Goal: Task Accomplishment & Management: Use online tool/utility

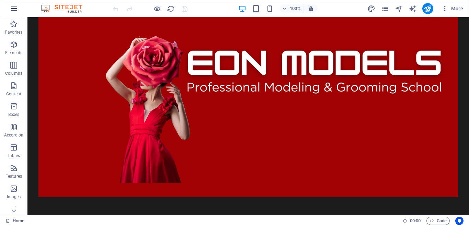
click at [14, 11] on icon "button" at bounding box center [14, 8] width 8 height 8
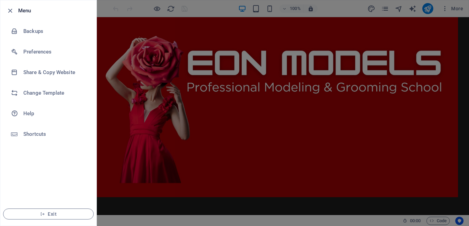
click at [255, 82] on div at bounding box center [234, 113] width 469 height 226
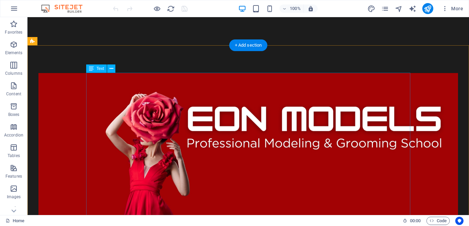
scroll to position [140, 0]
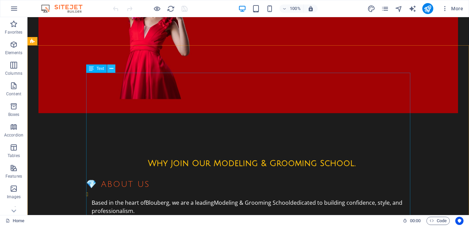
click at [112, 68] on icon at bounding box center [112, 68] width 4 height 7
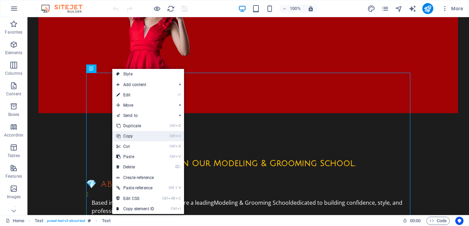
click at [135, 137] on link "Ctrl C Copy" at bounding box center [135, 136] width 46 height 10
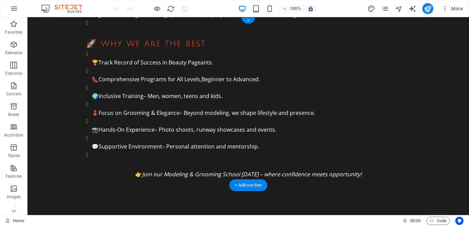
scroll to position [0, 0]
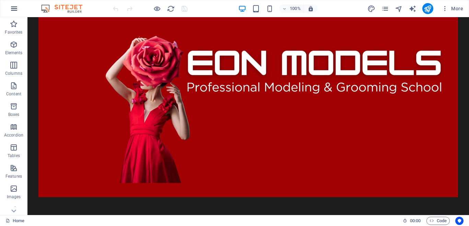
click at [13, 7] on icon "button" at bounding box center [14, 8] width 8 height 8
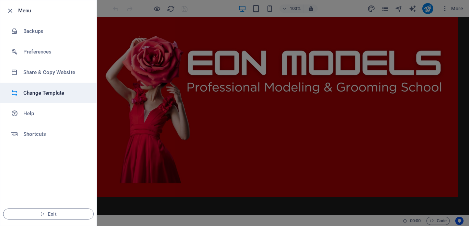
click at [52, 91] on h6 "Change Template" at bounding box center [55, 93] width 64 height 8
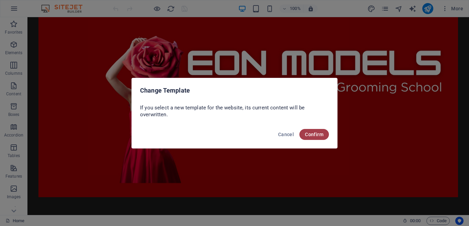
click at [312, 136] on span "Confirm" at bounding box center [314, 134] width 19 height 5
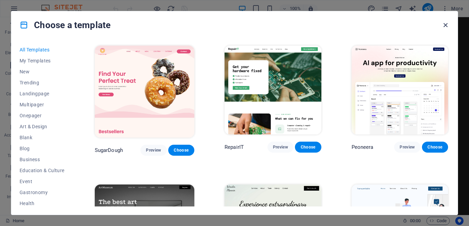
click at [446, 25] on icon "button" at bounding box center [446, 25] width 8 height 8
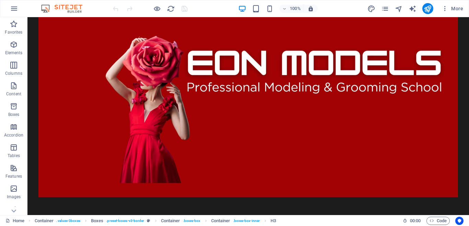
click at [361, 119] on figure at bounding box center [248, 107] width 420 height 180
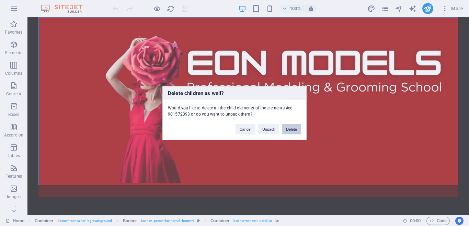
click at [296, 131] on button "Delete" at bounding box center [291, 129] width 19 height 10
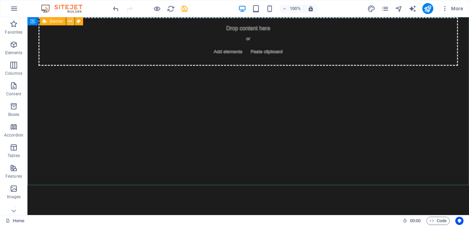
click at [70, 21] on icon at bounding box center [70, 21] width 4 height 7
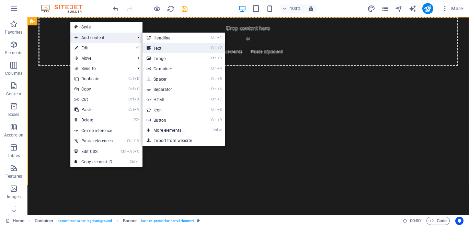
click at [183, 46] on link "Ctrl 2 Text" at bounding box center [170, 48] width 57 height 10
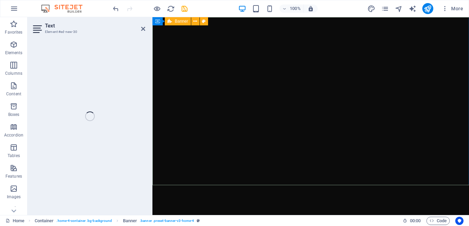
click at [321, 46] on div at bounding box center [310, 101] width 317 height 168
click at [115, 8] on icon "undo" at bounding box center [116, 9] width 8 height 8
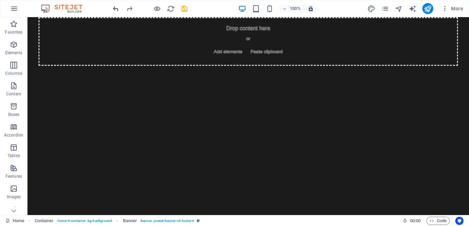
click at [115, 8] on icon "undo" at bounding box center [116, 9] width 8 height 8
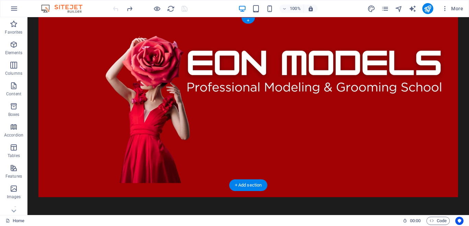
click at [179, 80] on figure at bounding box center [248, 107] width 420 height 180
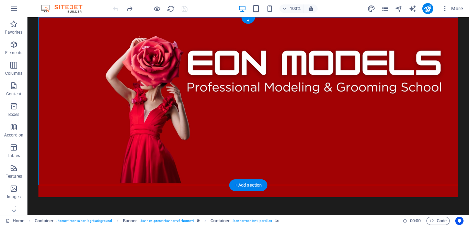
click at [263, 147] on figure at bounding box center [248, 107] width 420 height 180
click at [138, 147] on figure at bounding box center [248, 107] width 420 height 180
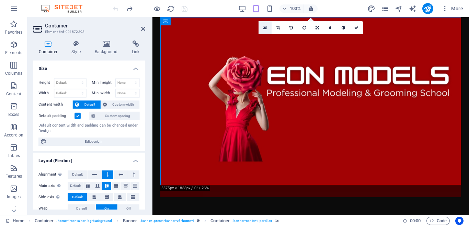
click at [264, 29] on icon at bounding box center [265, 27] width 4 height 5
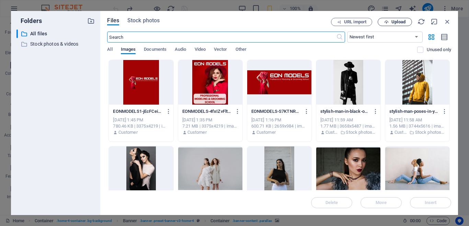
click at [390, 25] on button "Upload" at bounding box center [395, 22] width 34 height 8
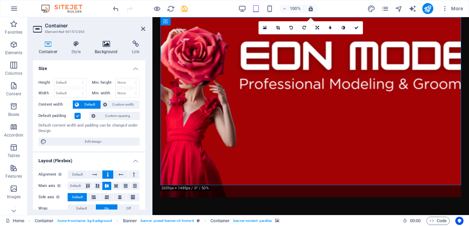
click at [107, 47] on icon at bounding box center [106, 44] width 34 height 7
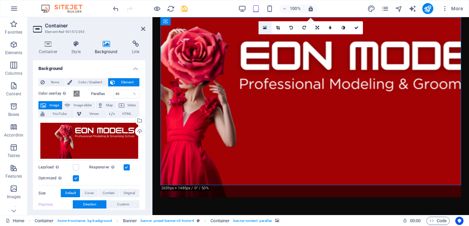
click at [262, 28] on link at bounding box center [265, 27] width 13 height 13
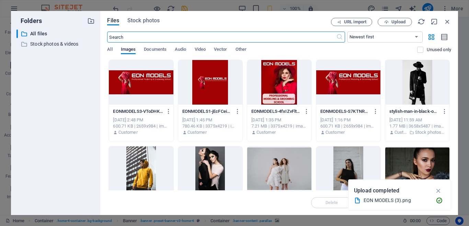
click at [143, 93] on div at bounding box center [141, 82] width 64 height 45
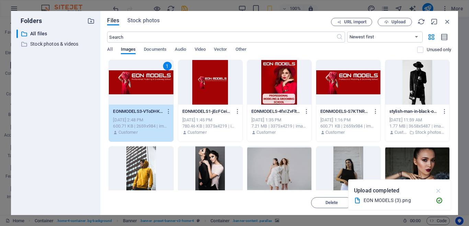
click at [440, 190] on icon "button" at bounding box center [439, 191] width 8 height 8
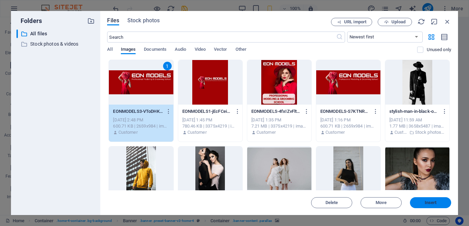
click at [428, 204] on span "Insert" at bounding box center [431, 203] width 12 height 4
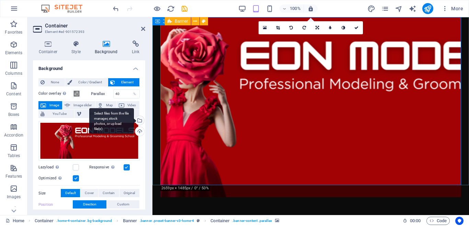
click at [139, 121] on div "Select files from the file manager, stock photos, or upload file(s)" at bounding box center [139, 121] width 10 height 10
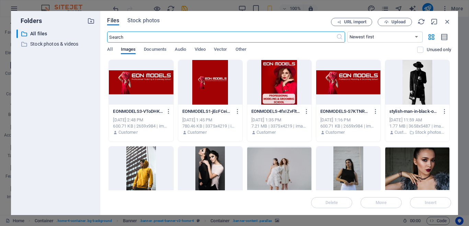
click at [137, 81] on div at bounding box center [141, 82] width 64 height 45
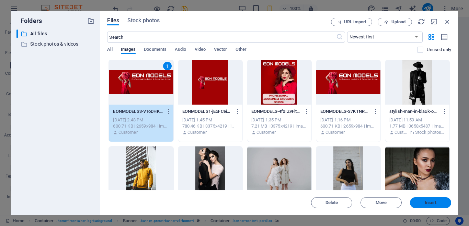
click at [424, 200] on button "Insert" at bounding box center [430, 202] width 41 height 11
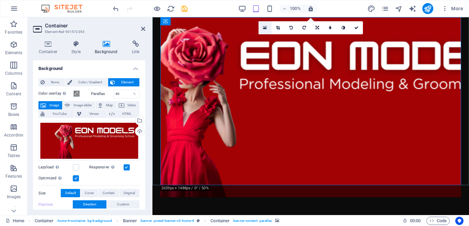
click at [265, 27] on icon at bounding box center [265, 27] width 4 height 5
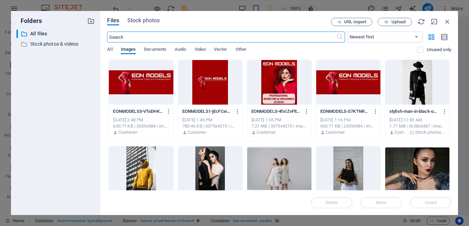
click at [138, 100] on div at bounding box center [141, 82] width 64 height 45
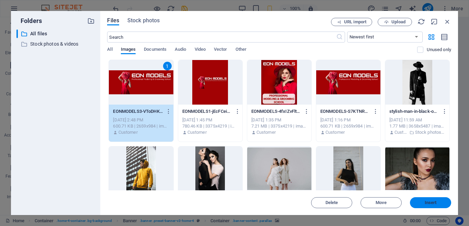
click at [434, 199] on button "Insert" at bounding box center [430, 202] width 41 height 11
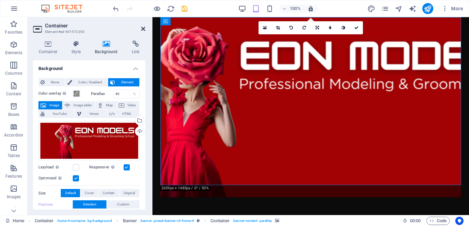
click at [145, 31] on icon at bounding box center [143, 28] width 4 height 5
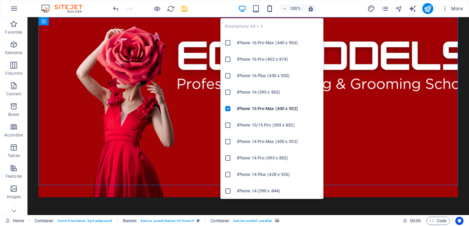
click at [268, 10] on icon "button" at bounding box center [270, 9] width 8 height 8
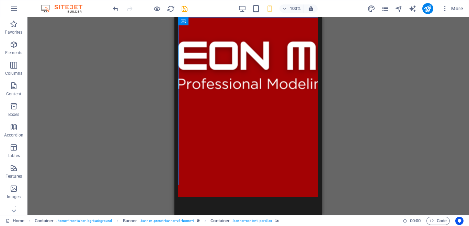
click at [387, 74] on div "Drag here to replace the existing content. Press “Ctrl” if you want to create a…" at bounding box center [248, 116] width 442 height 198
click at [256, 9] on icon "button" at bounding box center [256, 9] width 8 height 8
click at [244, 9] on icon "button" at bounding box center [242, 9] width 8 height 8
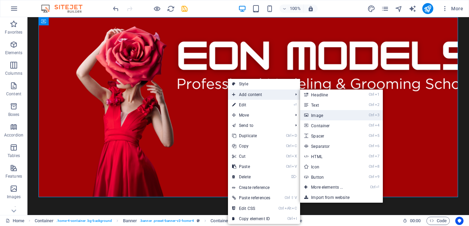
click at [326, 115] on link "Ctrl 3 Image" at bounding box center [328, 115] width 57 height 10
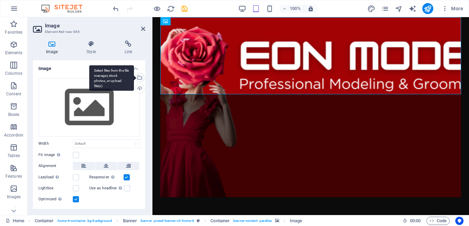
click at [140, 78] on div "Select files from the file manager, stock photos, or upload file(s)" at bounding box center [139, 78] width 10 height 10
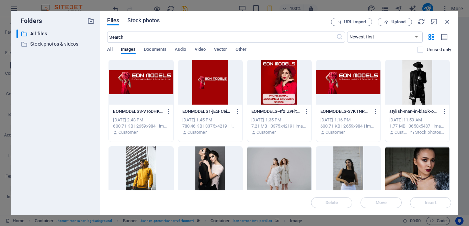
click at [135, 20] on span "Stock photos" at bounding box center [143, 20] width 32 height 8
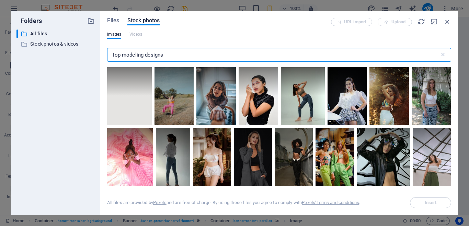
scroll to position [2719, 0]
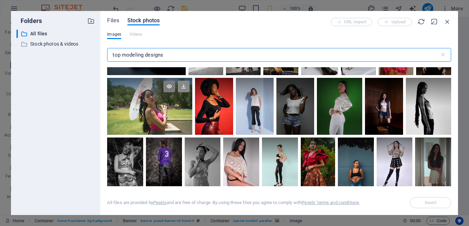
type input "top modeling designs"
click at [186, 88] on icon at bounding box center [184, 87] width 12 height 12
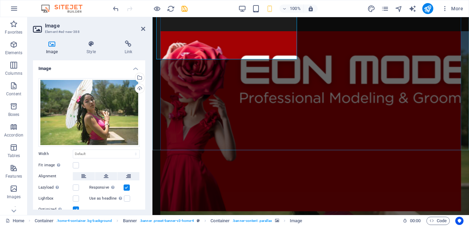
scroll to position [35, 0]
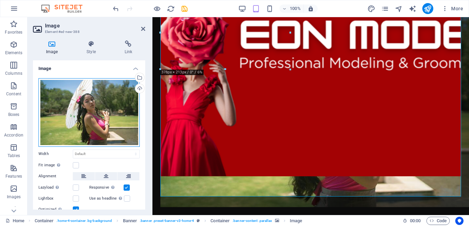
click at [102, 100] on div "Drag files here, click to choose files or select files from Files or our free s…" at bounding box center [88, 112] width 101 height 69
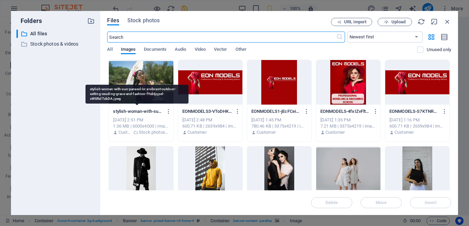
click at [140, 79] on div at bounding box center [141, 82] width 64 height 45
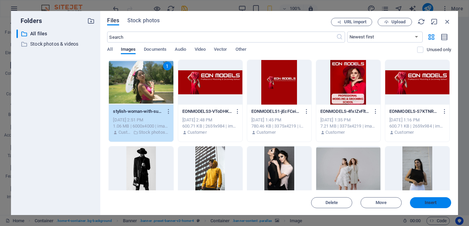
click at [441, 203] on span "Insert" at bounding box center [431, 203] width 36 height 4
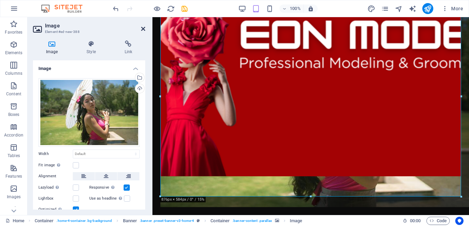
click at [143, 29] on icon at bounding box center [143, 28] width 4 height 5
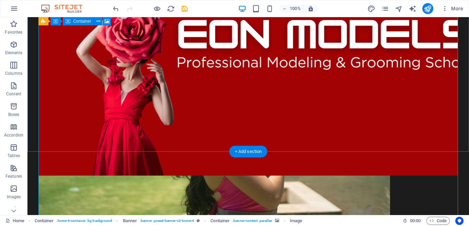
scroll to position [0, 0]
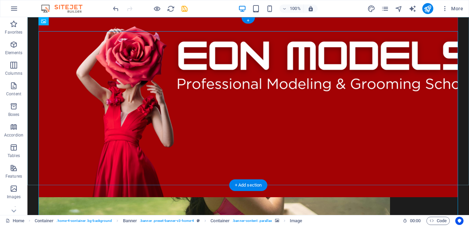
click at [299, 77] on figure at bounding box center [248, 107] width 420 height 180
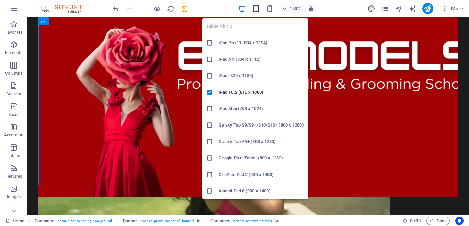
click at [255, 9] on icon "button" at bounding box center [256, 9] width 8 height 8
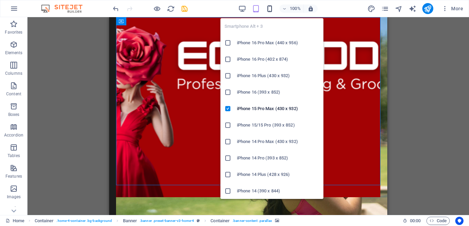
click at [272, 10] on icon "button" at bounding box center [270, 9] width 8 height 8
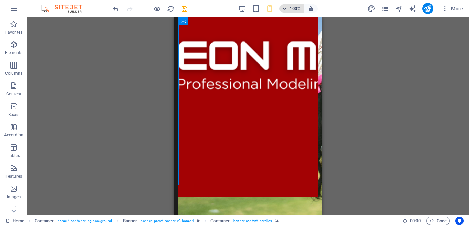
click at [287, 10] on icon "button" at bounding box center [284, 9] width 5 height 4
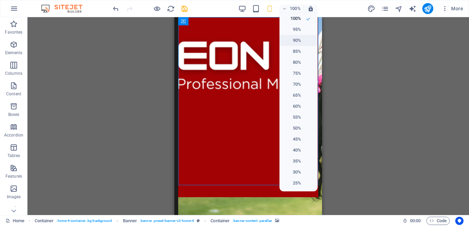
click at [294, 38] on h6 "90%" at bounding box center [293, 40] width 18 height 8
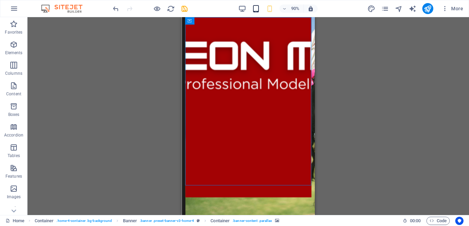
click at [254, 8] on icon "button" at bounding box center [256, 9] width 8 height 8
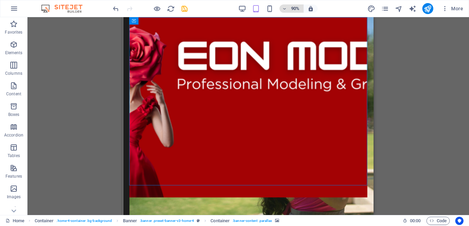
click at [286, 8] on icon "button" at bounding box center [284, 9] width 5 height 4
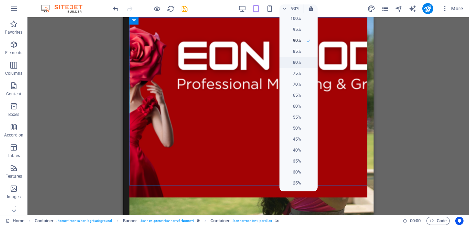
click at [301, 66] on li "80%" at bounding box center [298, 62] width 38 height 11
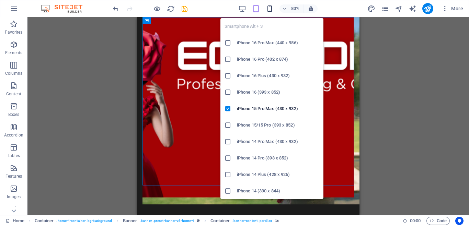
click at [271, 9] on icon "button" at bounding box center [270, 9] width 8 height 8
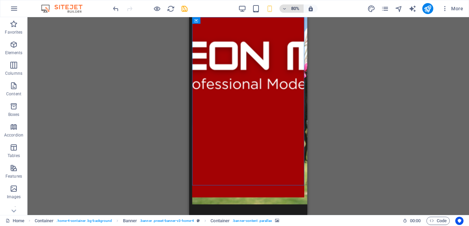
click at [290, 6] on h6 "80%" at bounding box center [295, 8] width 11 height 8
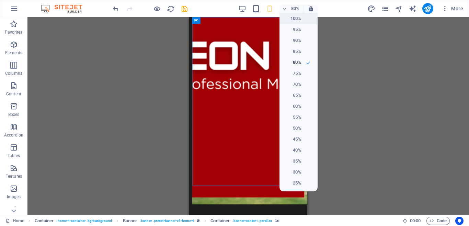
click at [298, 19] on h6 "100%" at bounding box center [293, 18] width 18 height 8
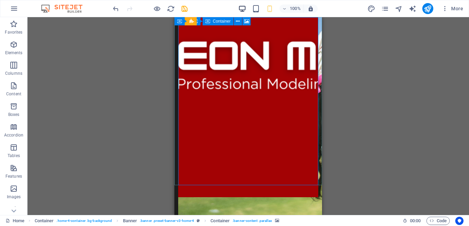
click at [242, 8] on icon "button" at bounding box center [242, 9] width 8 height 8
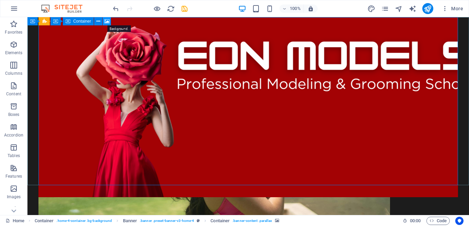
click at [105, 22] on icon at bounding box center [106, 21] width 5 height 7
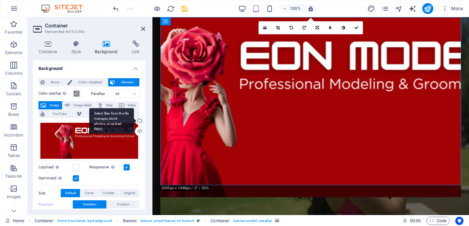
click at [134, 121] on div "Select files from the file manager, stock photos, or upload file(s)" at bounding box center [111, 121] width 45 height 26
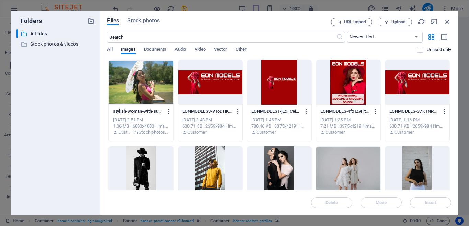
click at [183, 27] on div "Files Stock photos URL import Upload ​ Newest first Oldest first Name (A-Z) Nam…" at bounding box center [279, 113] width 344 height 191
click at [142, 106] on div "stylish-woman-with-sun-parasol-in-a-vibrant-outdoor-setting-exuding-grace-and-f…" at bounding box center [141, 111] width 56 height 11
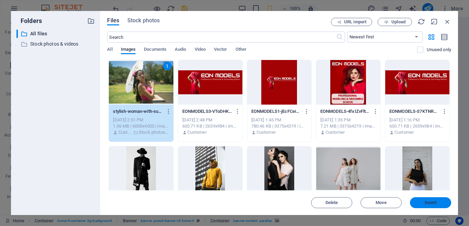
drag, startPoint x: 432, startPoint y: 204, endPoint x: 187, endPoint y: 138, distance: 253.4
click at [432, 204] on span "Insert" at bounding box center [431, 203] width 12 height 4
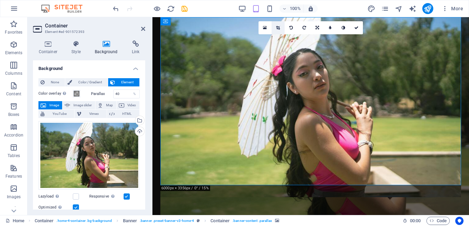
click at [279, 27] on icon at bounding box center [278, 28] width 4 height 4
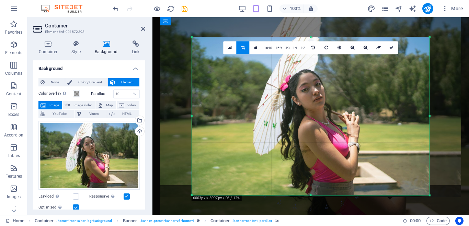
click at [309, 109] on div at bounding box center [311, 116] width 238 height 158
click at [364, 48] on icon at bounding box center [366, 48] width 4 height 4
click at [336, 48] on link at bounding box center [339, 47] width 13 height 13
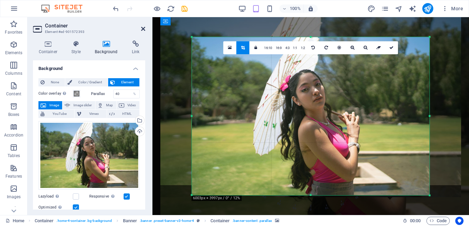
click at [144, 29] on icon at bounding box center [143, 28] width 4 height 5
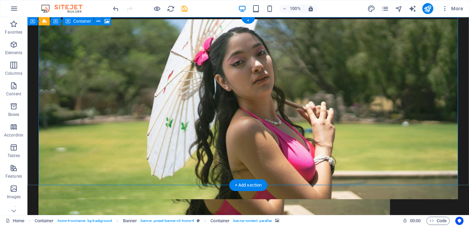
scroll to position [1079, 0]
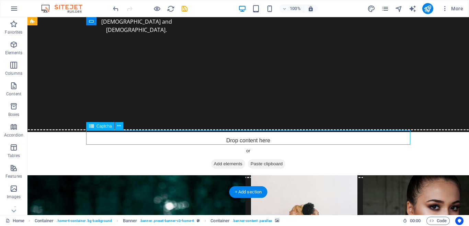
scroll to position [1705, 0]
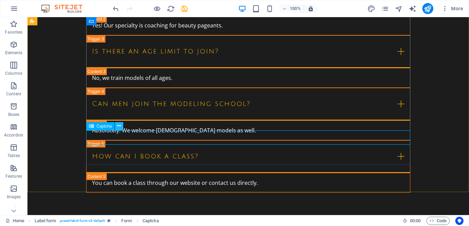
click at [120, 127] on icon at bounding box center [119, 126] width 4 height 7
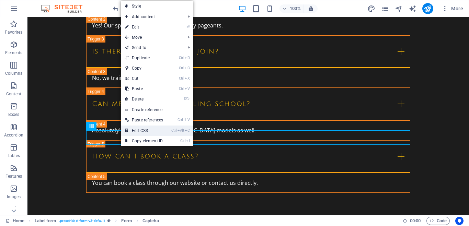
click at [137, 132] on link "Ctrl Alt C Edit CSS" at bounding box center [144, 131] width 46 height 10
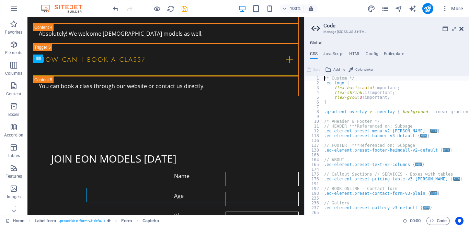
click at [462, 30] on icon at bounding box center [461, 28] width 4 height 5
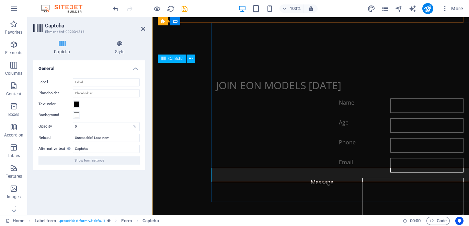
scroll to position [1667, 0]
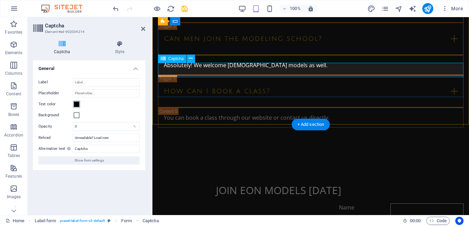
click at [76, 104] on span at bounding box center [76, 104] width 5 height 5
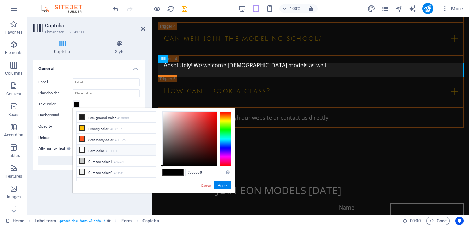
click at [82, 150] on icon at bounding box center [82, 150] width 5 height 5
click at [84, 128] on icon at bounding box center [82, 128] width 5 height 5
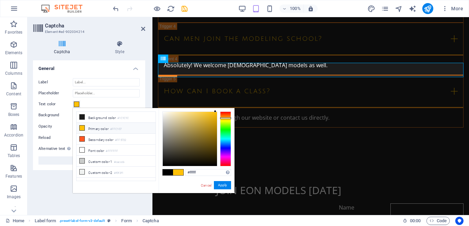
click at [82, 127] on icon at bounding box center [82, 128] width 5 height 5
click at [81, 148] on icon at bounding box center [82, 150] width 5 height 5
type input "#ffffff"
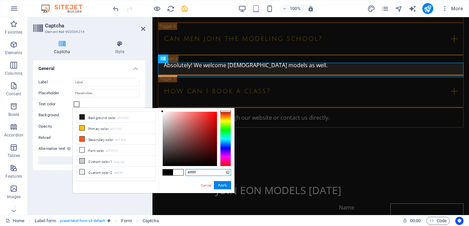
click at [202, 171] on input "#ffffff" at bounding box center [208, 172] width 46 height 7
drag, startPoint x: 203, startPoint y: 172, endPoint x: 169, endPoint y: 173, distance: 33.3
click at [185, 173] on input "#ffffff" at bounding box center [208, 172] width 46 height 7
type input "EONMODELS"
click at [226, 184] on button "Apply" at bounding box center [222, 185] width 17 height 8
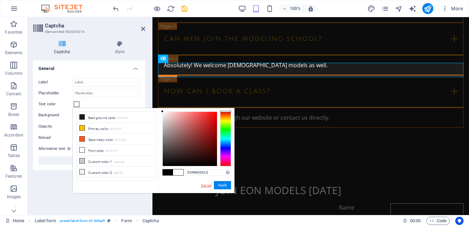
click at [209, 183] on link "Cancel" at bounding box center [206, 185] width 12 height 5
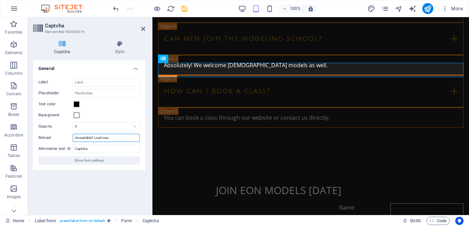
click at [113, 138] on input "Unreadable? Load new" at bounding box center [106, 138] width 67 height 8
click at [118, 138] on input "Unreadable? Load new" at bounding box center [106, 138] width 67 height 8
click at [103, 127] on input "0" at bounding box center [106, 127] width 66 height 8
click at [84, 82] on input "Label" at bounding box center [106, 82] width 67 height 8
click at [112, 84] on input "Label" at bounding box center [106, 82] width 67 height 8
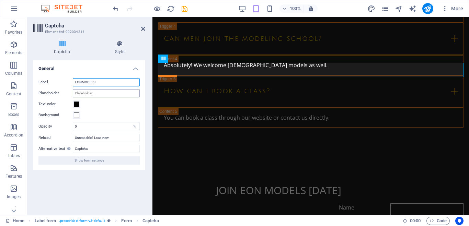
type input "EONMODELS"
click at [93, 95] on input "Placeholder" at bounding box center [106, 93] width 67 height 8
type input "EONMODELS"
drag, startPoint x: 99, startPoint y: 94, endPoint x: 56, endPoint y: 90, distance: 43.4
click at [73, 90] on input "EONMODELS" at bounding box center [106, 93] width 67 height 8
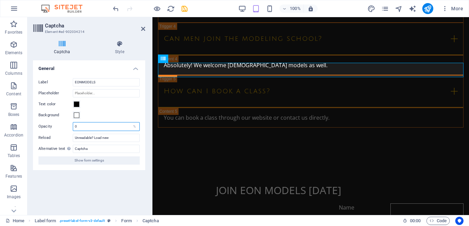
click at [99, 125] on input "0" at bounding box center [106, 127] width 66 height 8
click at [94, 92] on input "Placeholder" at bounding box center [106, 93] width 67 height 8
click at [100, 94] on input "CAPTCHA" at bounding box center [106, 93] width 67 height 8
type input "CAPTCHA"
click at [89, 127] on input "0" at bounding box center [106, 127] width 66 height 8
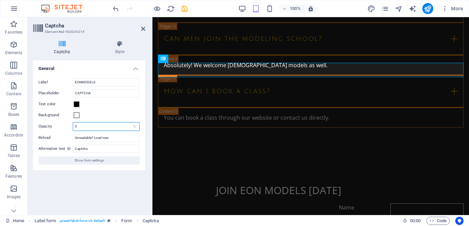
drag, startPoint x: 89, startPoint y: 127, endPoint x: 66, endPoint y: 127, distance: 23.3
click at [73, 127] on input "0" at bounding box center [106, 127] width 66 height 8
type input "10"
click at [78, 113] on span at bounding box center [76, 115] width 5 height 5
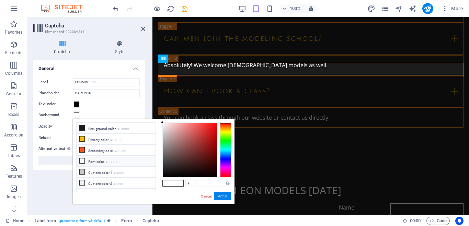
click at [81, 161] on icon at bounding box center [82, 161] width 5 height 5
click at [82, 128] on icon at bounding box center [82, 128] width 5 height 5
type input "#1c1c1c"
click at [77, 115] on span at bounding box center [76, 115] width 5 height 5
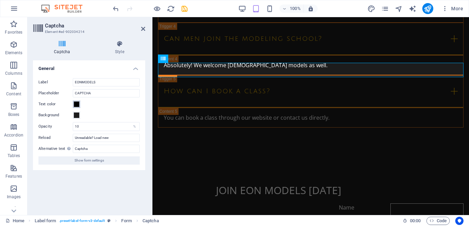
click at [79, 104] on span at bounding box center [76, 104] width 5 height 5
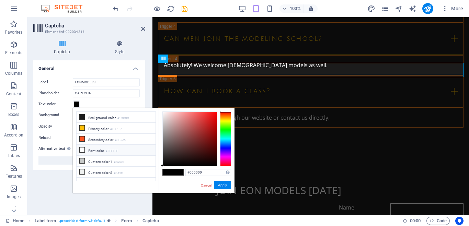
click at [82, 149] on icon at bounding box center [82, 150] width 5 height 5
type input "#ffffff"
click at [180, 174] on span at bounding box center [178, 173] width 10 height 6
click at [179, 172] on span at bounding box center [178, 173] width 10 height 6
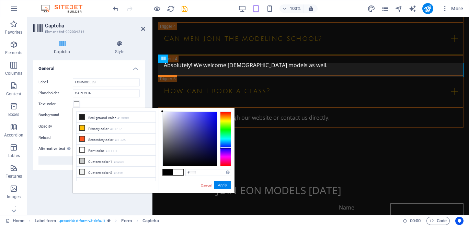
drag, startPoint x: 226, startPoint y: 112, endPoint x: 225, endPoint y: 148, distance: 35.7
click at [225, 148] on div at bounding box center [225, 148] width 11 height 2
click at [223, 184] on button "Apply" at bounding box center [222, 185] width 17 height 8
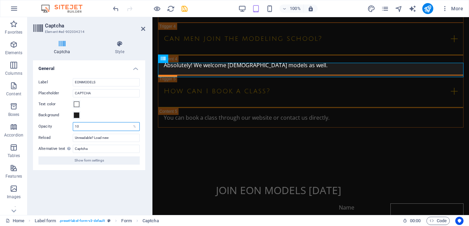
drag, startPoint x: 83, startPoint y: 127, endPoint x: 74, endPoint y: 128, distance: 8.6
click at [74, 128] on input "10" at bounding box center [106, 127] width 66 height 8
type input "0"
click at [110, 111] on div "Label EONMODELS Placeholder CAPTCHA Text color Background Opacity 0 % Reload Un…" at bounding box center [89, 122] width 112 height 98
drag, startPoint x: 101, startPoint y: 92, endPoint x: 64, endPoint y: 92, distance: 37.1
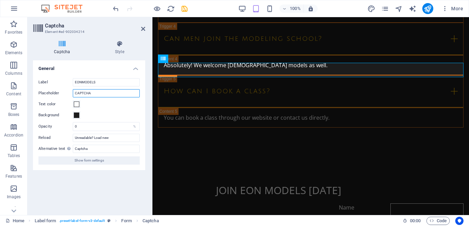
click at [73, 92] on input "CAPTCHA" at bounding box center [106, 93] width 67 height 8
click at [102, 82] on input "EONMODELS" at bounding box center [106, 82] width 67 height 8
drag, startPoint x: 102, startPoint y: 82, endPoint x: 65, endPoint y: 83, distance: 36.4
click at [73, 83] on input "EONMODELS" at bounding box center [106, 82] width 67 height 8
drag, startPoint x: 93, startPoint y: 92, endPoint x: 67, endPoint y: 93, distance: 26.1
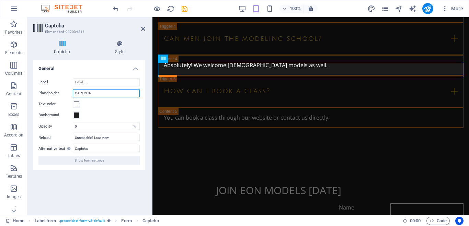
click at [73, 93] on input "CAPTCHA" at bounding box center [106, 93] width 67 height 8
click at [94, 83] on input "Label" at bounding box center [106, 82] width 67 height 8
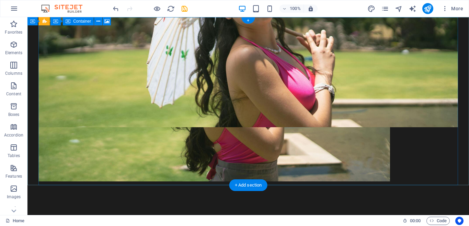
scroll to position [0, 0]
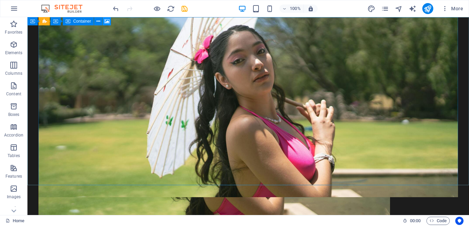
click at [106, 22] on icon at bounding box center [106, 21] width 5 height 7
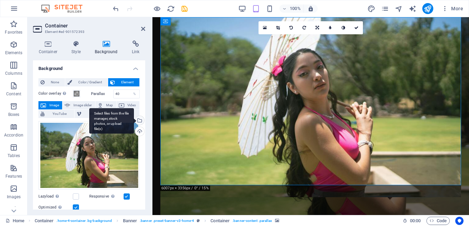
click at [139, 119] on div "Select files from the file manager, stock photos, or upload file(s)" at bounding box center [139, 121] width 10 height 10
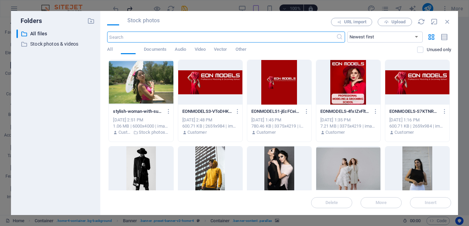
click at [181, 28] on div "Files Stock photos URL import Upload ​ Newest first Oldest first Name (A-Z) Nam…" at bounding box center [279, 113] width 344 height 191
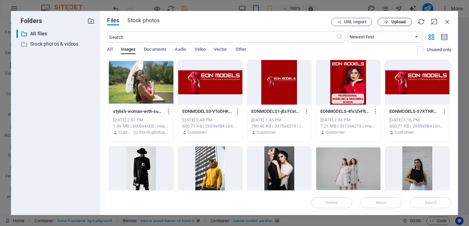
click at [396, 25] on button "Upload" at bounding box center [395, 22] width 34 height 8
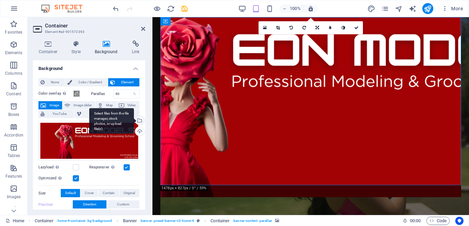
click at [141, 120] on div "Select files from the file manager, stock photos, or upload file(s)" at bounding box center [139, 121] width 10 height 10
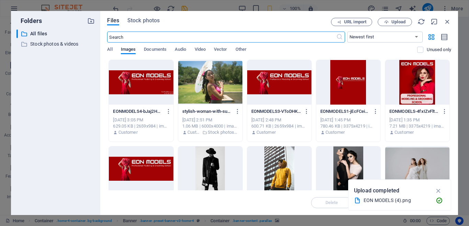
click at [144, 101] on div at bounding box center [141, 82] width 64 height 45
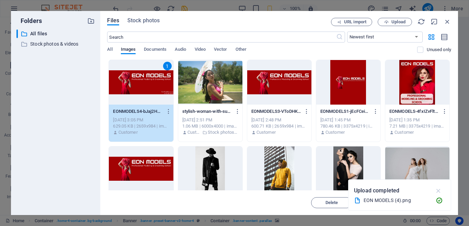
click at [439, 189] on icon "button" at bounding box center [439, 191] width 8 height 8
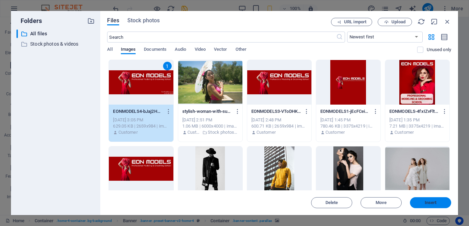
drag, startPoint x: 423, startPoint y: 206, endPoint x: 220, endPoint y: 179, distance: 204.4
click at [423, 206] on button "Insert" at bounding box center [430, 202] width 41 height 11
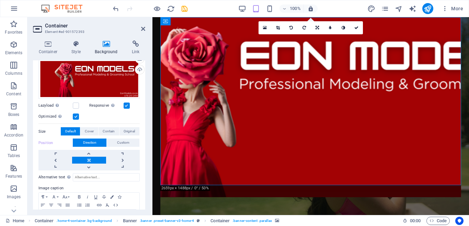
scroll to position [89, 0]
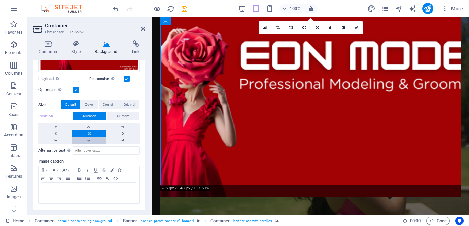
click at [88, 139] on link at bounding box center [89, 140] width 34 height 7
click at [88, 140] on link at bounding box center [89, 140] width 34 height 7
click at [90, 127] on link at bounding box center [89, 126] width 34 height 7
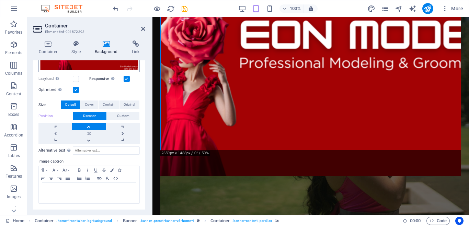
scroll to position [0, 0]
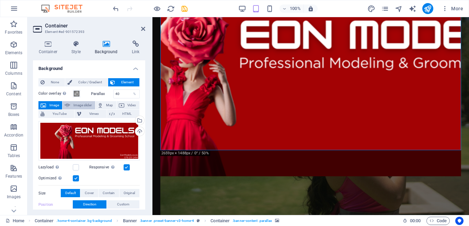
click at [82, 105] on span "Image slider" at bounding box center [82, 105] width 21 height 8
select select "ms"
select select "s"
select select "progressive"
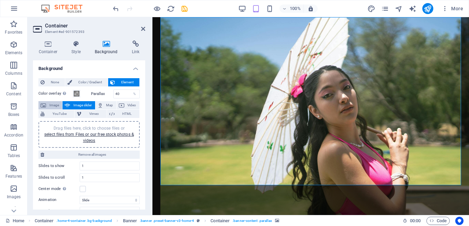
click at [43, 103] on icon at bounding box center [43, 105] width 5 height 8
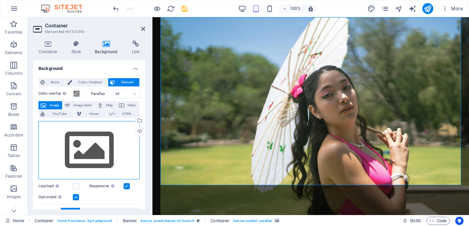
click at [104, 141] on div "Drag files here, click to choose files or select files from Files or our free s…" at bounding box center [88, 150] width 101 height 58
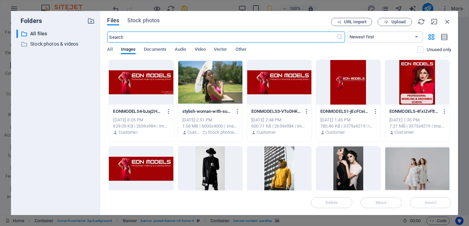
click at [152, 101] on div at bounding box center [141, 82] width 64 height 45
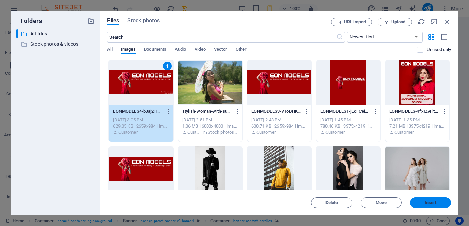
click at [431, 203] on span "Insert" at bounding box center [431, 203] width 12 height 4
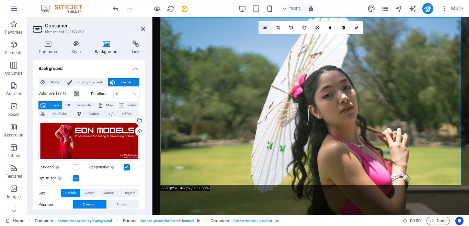
click at [265, 26] on icon at bounding box center [265, 27] width 4 height 5
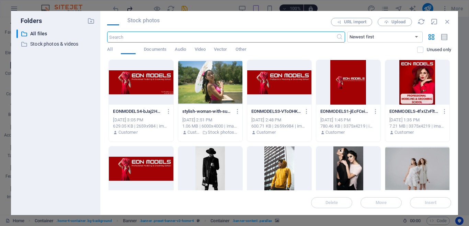
click at [312, 124] on div "EONMODELS4-bJaj2HVosj_TvhPvVL1lcg.png EONMODELS4-bJaj2HVosj_TvhPvVL1lcg.png [DA…" at bounding box center [279, 187] width 344 height 255
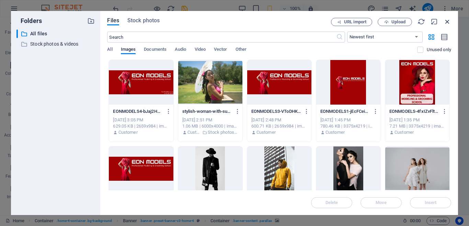
click at [449, 20] on icon "button" at bounding box center [448, 22] width 8 height 8
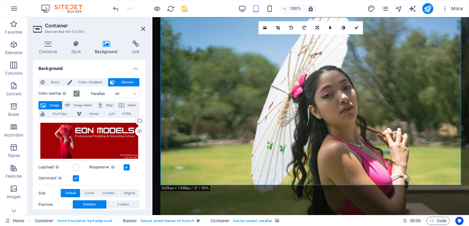
click at [346, 129] on figure at bounding box center [310, 134] width 301 height 234
click at [264, 28] on icon at bounding box center [265, 27] width 4 height 5
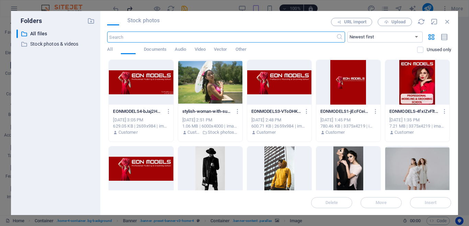
click at [236, 78] on div at bounding box center [210, 82] width 64 height 45
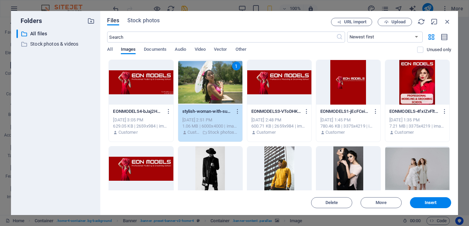
click at [131, 85] on div at bounding box center [141, 82] width 64 height 45
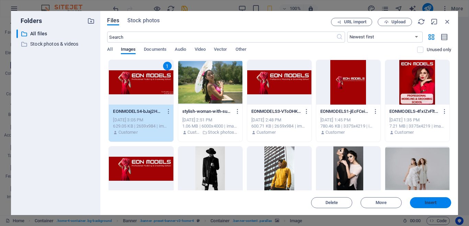
click at [431, 204] on span "Insert" at bounding box center [431, 203] width 12 height 4
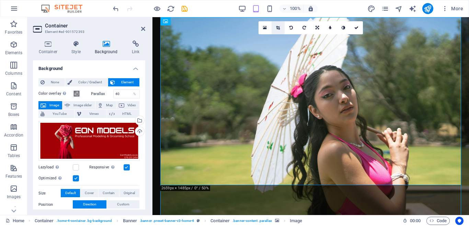
click at [279, 28] on icon at bounding box center [278, 28] width 4 height 4
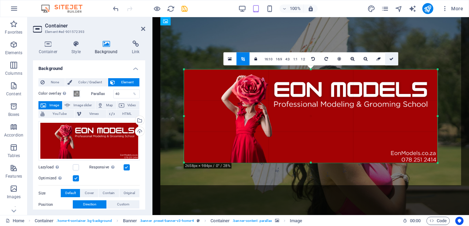
click at [393, 60] on icon at bounding box center [391, 59] width 4 height 4
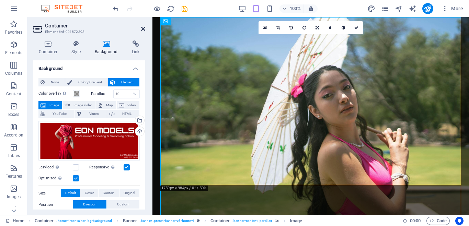
click at [144, 28] on icon at bounding box center [143, 28] width 4 height 5
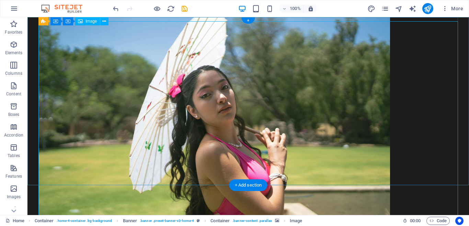
click at [426, 101] on figure at bounding box center [248, 134] width 420 height 234
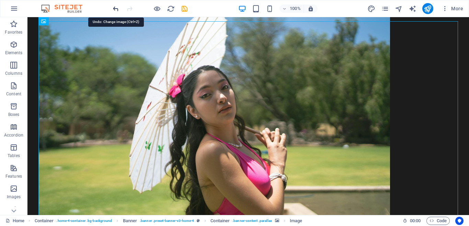
click at [114, 8] on icon "undo" at bounding box center [116, 9] width 8 height 8
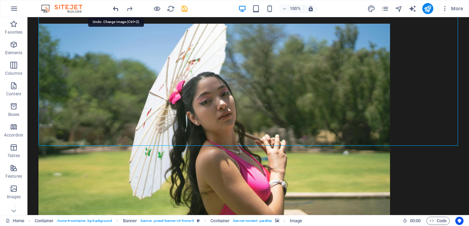
scroll to position [290, 0]
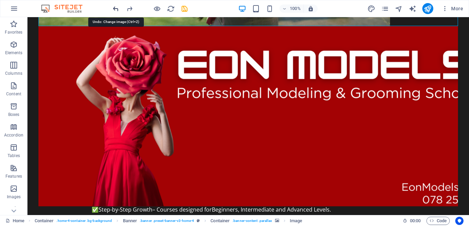
click at [114, 8] on icon "undo" at bounding box center [116, 9] width 8 height 8
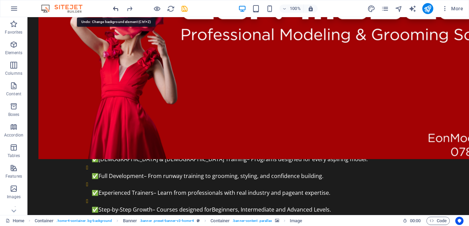
click at [114, 8] on icon "undo" at bounding box center [116, 9] width 8 height 8
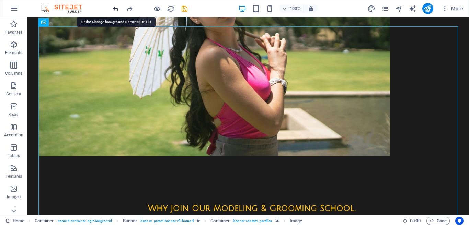
scroll to position [0, 0]
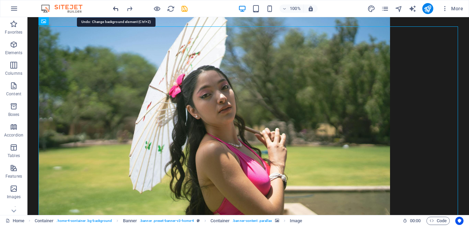
click at [114, 8] on icon "undo" at bounding box center [116, 9] width 8 height 8
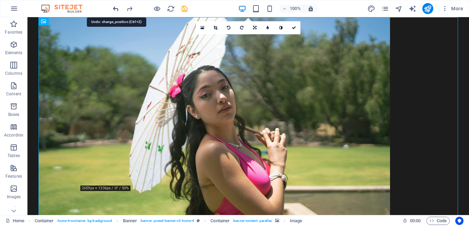
click at [114, 8] on icon "undo" at bounding box center [116, 9] width 8 height 8
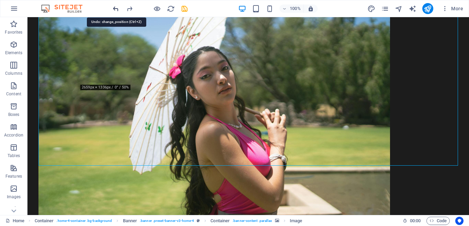
scroll to position [266, 0]
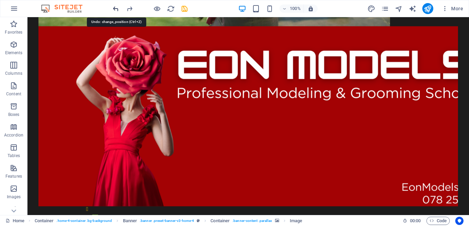
click at [114, 8] on icon "undo" at bounding box center [116, 9] width 8 height 8
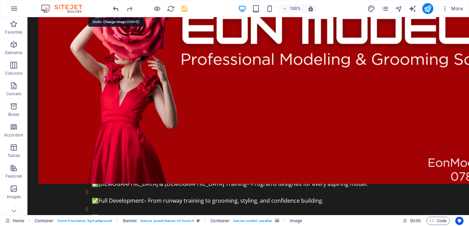
click at [114, 8] on icon "undo" at bounding box center [116, 9] width 8 height 8
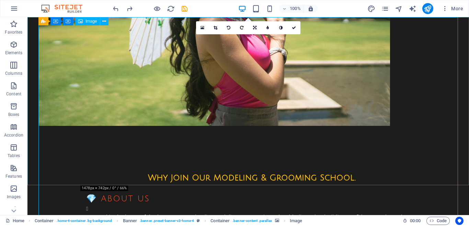
scroll to position [0, 0]
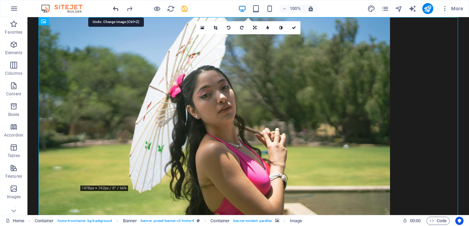
click at [115, 10] on icon "undo" at bounding box center [116, 9] width 8 height 8
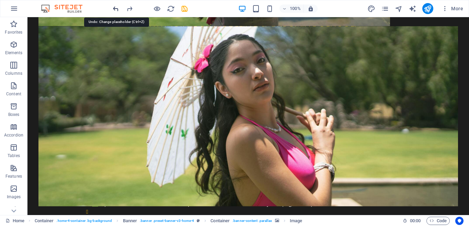
click at [115, 10] on icon "undo" at bounding box center [116, 9] width 8 height 8
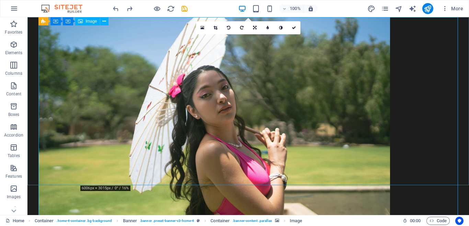
click at [344, 105] on figure at bounding box center [248, 134] width 420 height 234
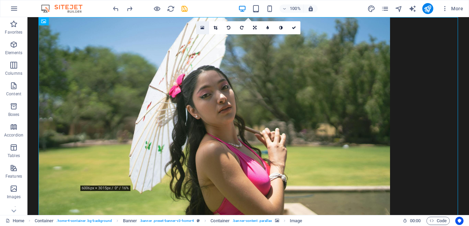
click at [201, 28] on icon at bounding box center [202, 27] width 4 height 5
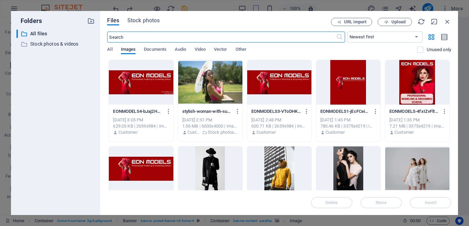
click at [158, 94] on div at bounding box center [141, 82] width 64 height 45
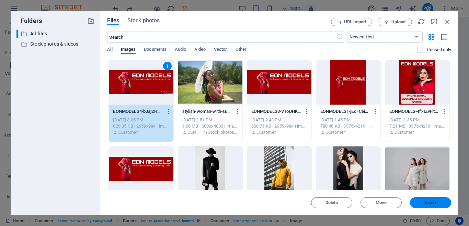
click at [439, 202] on span "Insert" at bounding box center [431, 203] width 36 height 4
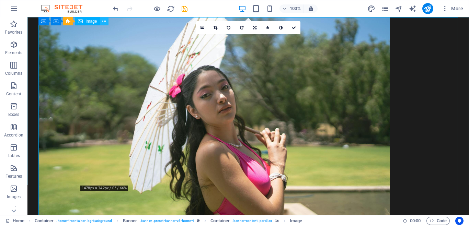
click at [106, 22] on icon at bounding box center [104, 21] width 4 height 7
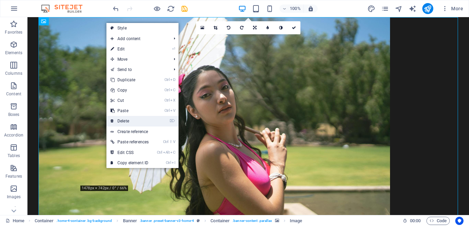
click at [136, 121] on link "⌦ Delete" at bounding box center [129, 121] width 46 height 10
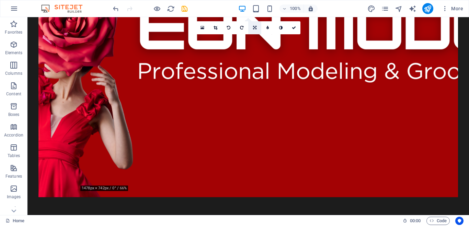
click at [255, 28] on icon at bounding box center [254, 28] width 3 height 4
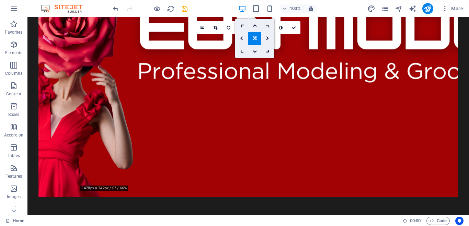
click at [242, 38] on icon at bounding box center [241, 38] width 3 height 4
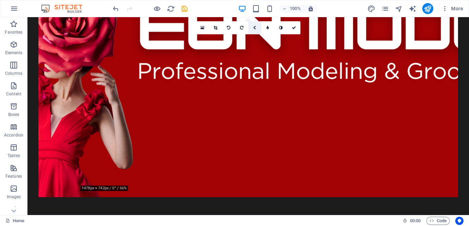
click at [253, 26] on link at bounding box center [254, 27] width 13 height 13
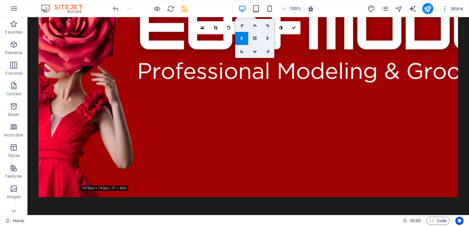
click at [245, 37] on link at bounding box center [241, 38] width 13 height 13
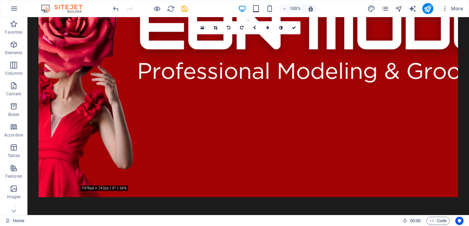
click at [245, 34] on div "16:10 16:9 4:3 1:1 1:2 0" at bounding box center [248, 27] width 104 height 13
click at [256, 9] on icon "button" at bounding box center [256, 9] width 8 height 8
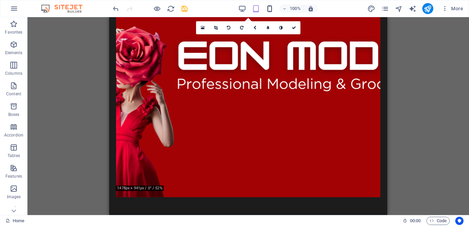
click at [267, 9] on icon "button" at bounding box center [270, 9] width 8 height 8
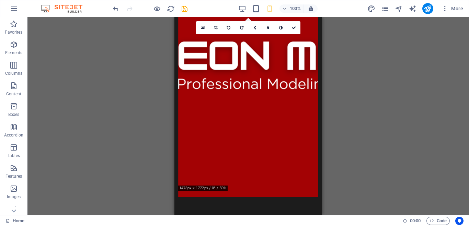
click at [344, 68] on div "Drag here to replace the existing content. Press “Ctrl” if you want to create a…" at bounding box center [248, 116] width 442 height 198
click at [243, 7] on icon "button" at bounding box center [242, 9] width 8 height 8
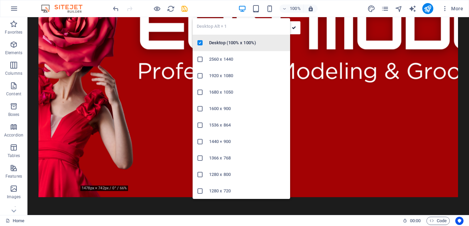
click at [225, 43] on h6 "Desktop (100% x 100%)" at bounding box center [247, 43] width 77 height 8
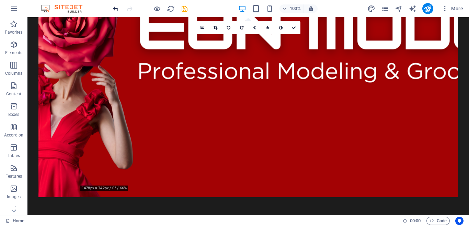
click at [119, 10] on icon "undo" at bounding box center [116, 9] width 8 height 8
click at [114, 9] on icon "undo" at bounding box center [116, 9] width 8 height 8
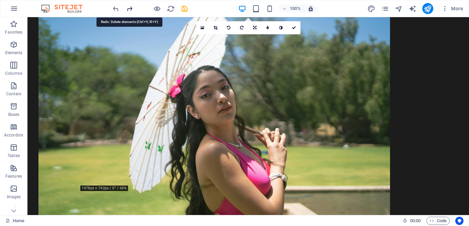
click at [126, 10] on icon "redo" at bounding box center [130, 9] width 8 height 8
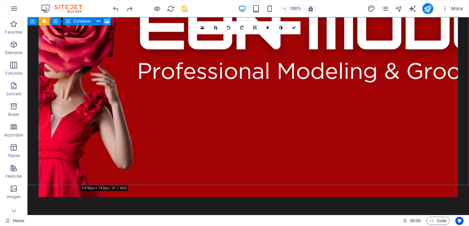
click at [104, 21] on button at bounding box center [107, 21] width 8 height 8
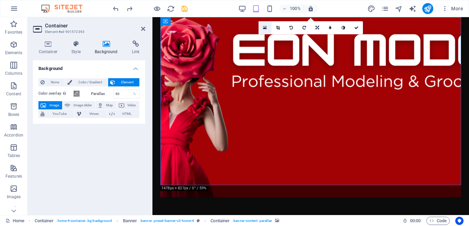
click at [265, 28] on icon at bounding box center [265, 27] width 4 height 5
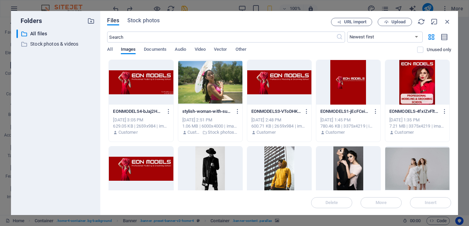
click at [286, 85] on div at bounding box center [279, 82] width 64 height 45
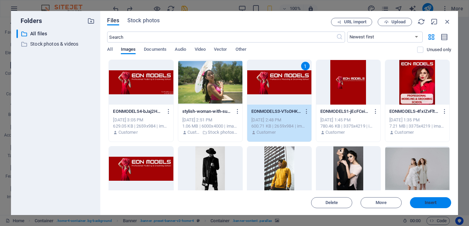
click at [436, 202] on span "Insert" at bounding box center [431, 203] width 12 height 4
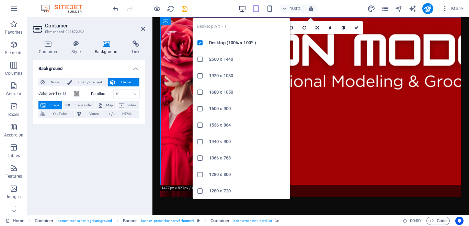
click at [244, 10] on icon "button" at bounding box center [242, 9] width 8 height 8
click at [241, 45] on h6 "Desktop (100% x 100%)" at bounding box center [247, 43] width 77 height 8
click at [243, 7] on icon "button" at bounding box center [242, 9] width 8 height 8
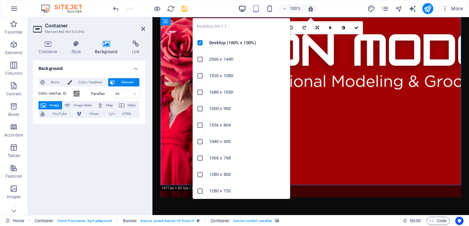
click at [243, 7] on icon "button" at bounding box center [242, 9] width 8 height 8
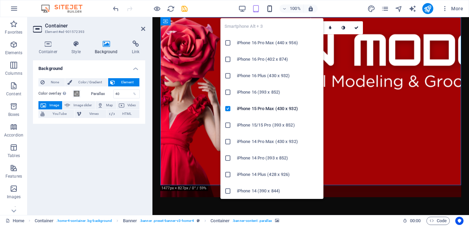
click at [268, 12] on icon "button" at bounding box center [270, 9] width 8 height 8
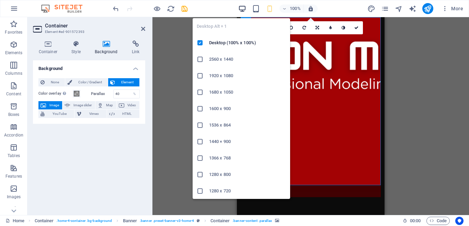
click at [241, 11] on icon "button" at bounding box center [242, 9] width 8 height 8
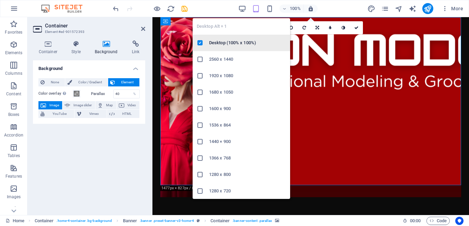
click at [237, 39] on h6 "Desktop (100% x 100%)" at bounding box center [247, 43] width 77 height 8
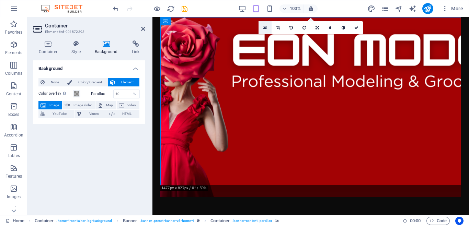
click at [266, 26] on icon at bounding box center [265, 27] width 4 height 5
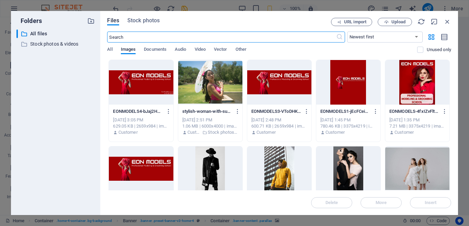
click at [412, 87] on div at bounding box center [417, 82] width 64 height 45
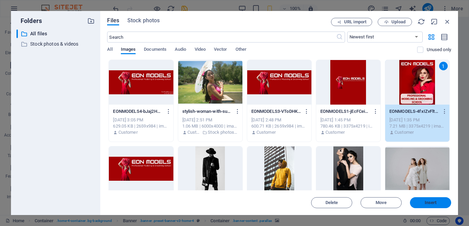
click at [436, 204] on span "Insert" at bounding box center [431, 203] width 12 height 4
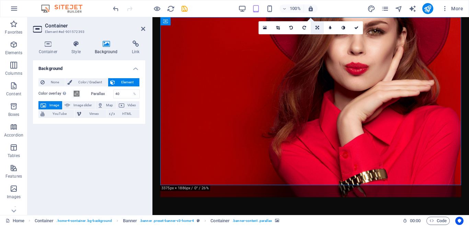
click at [315, 28] on link at bounding box center [317, 27] width 13 height 13
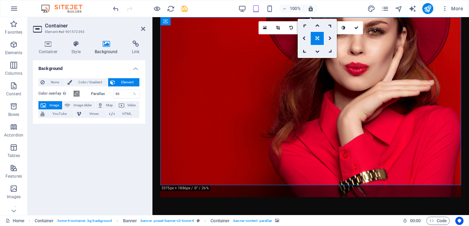
click at [317, 41] on link at bounding box center [317, 38] width 13 height 13
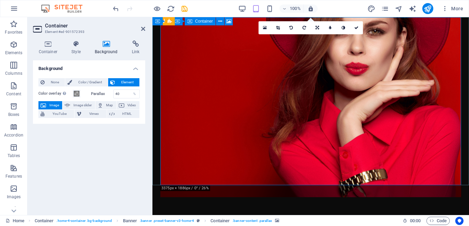
drag, startPoint x: 331, startPoint y: 105, endPoint x: 475, endPoint y: 52, distance: 153.6
click at [329, 78] on figure at bounding box center [310, 107] width 301 height 180
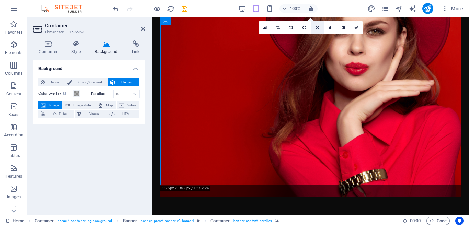
click at [318, 26] on icon at bounding box center [317, 28] width 3 height 4
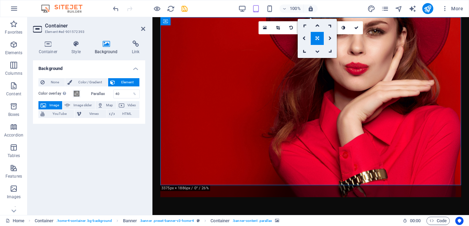
click at [317, 53] on icon at bounding box center [317, 51] width 4 height 4
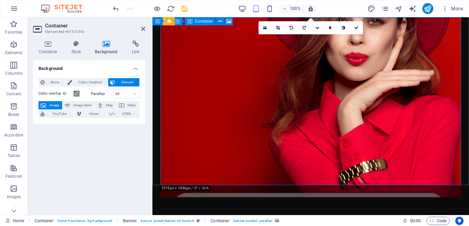
click at [317, 51] on figure at bounding box center [310, 107] width 301 height 180
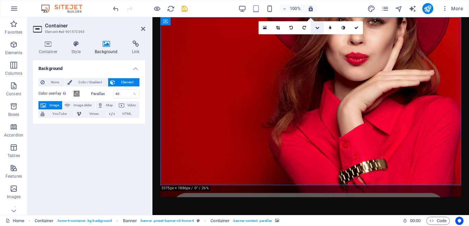
click at [316, 28] on icon at bounding box center [317, 28] width 4 height 4
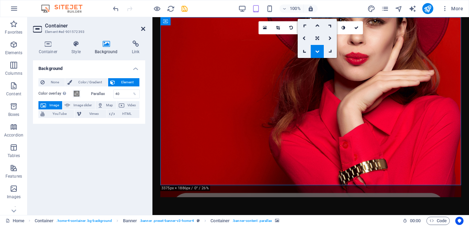
click at [145, 29] on icon at bounding box center [143, 28] width 4 height 5
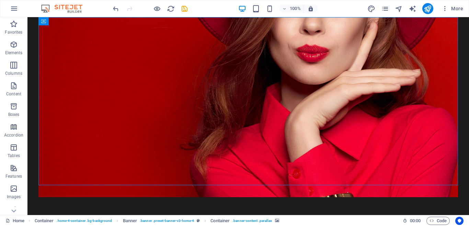
click at [262, 118] on figure at bounding box center [248, 107] width 420 height 180
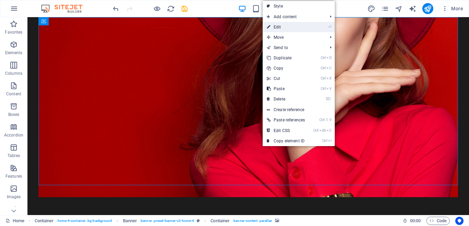
click at [291, 23] on link "⏎ Edit" at bounding box center [286, 27] width 46 height 10
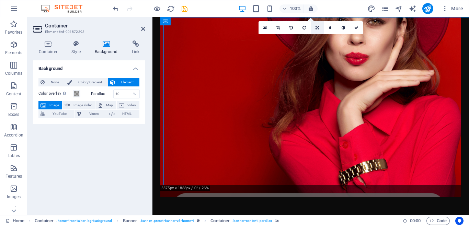
click at [319, 29] on icon at bounding box center [317, 28] width 3 height 4
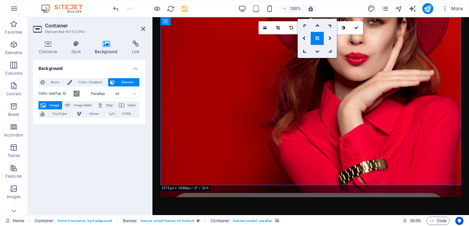
click at [316, 53] on icon at bounding box center [317, 51] width 4 height 4
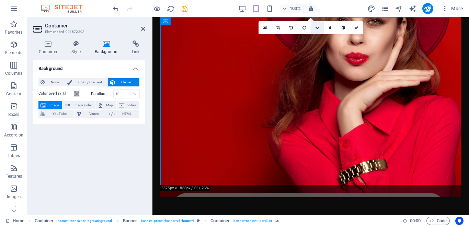
click at [318, 26] on icon at bounding box center [317, 28] width 4 height 4
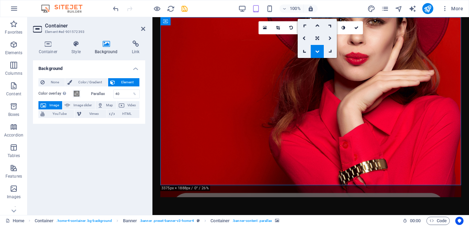
click at [331, 36] on icon at bounding box center [330, 38] width 3 height 4
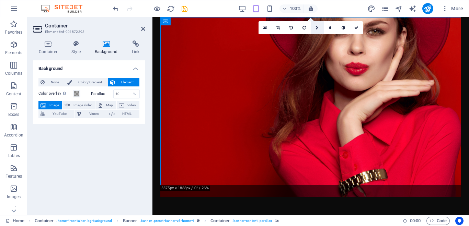
click at [316, 26] on icon at bounding box center [317, 28] width 3 height 4
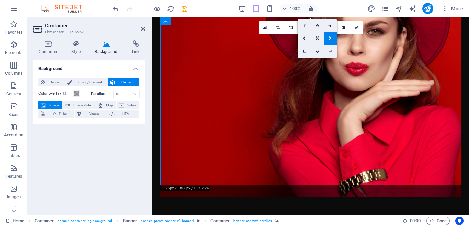
click at [329, 37] on icon at bounding box center [330, 38] width 3 height 4
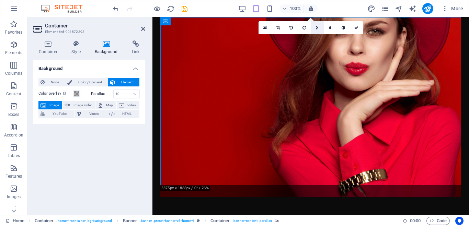
click at [319, 25] on link at bounding box center [317, 27] width 13 height 13
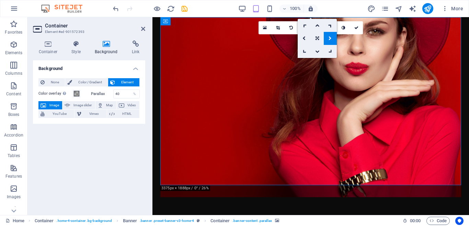
click at [303, 49] on link at bounding box center [304, 51] width 13 height 13
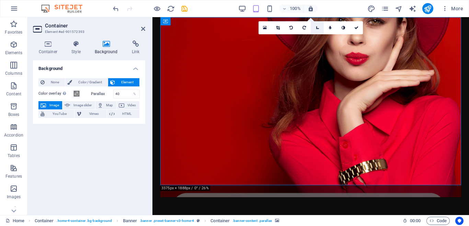
click at [319, 28] on icon at bounding box center [317, 28] width 6 height 6
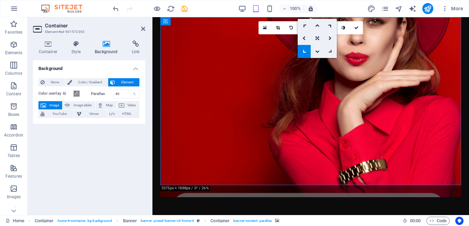
click at [332, 50] on link at bounding box center [330, 51] width 13 height 13
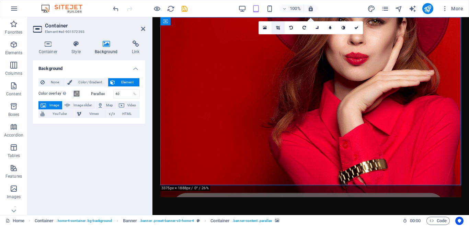
click at [276, 26] on link at bounding box center [278, 27] width 13 height 13
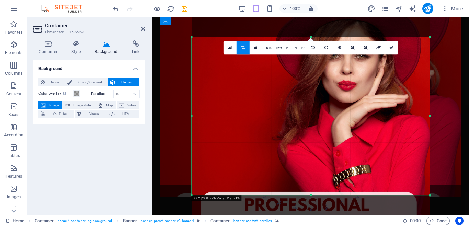
drag, startPoint x: 310, startPoint y: 196, endPoint x: 311, endPoint y: 210, distance: 14.1
click at [311, 196] on div "180 170 160 150 140 130 120 110 100 90 80 70 60 50 40 30 20 10 0 -10 -20 -30 -4…" at bounding box center [311, 116] width 238 height 159
drag, startPoint x: 313, startPoint y: 195, endPoint x: 312, endPoint y: 203, distance: 7.2
click at [312, 196] on div "180 170 160 150 140 130 120 110 100 90 80 70 60 50 40 30 20 10 0 -10 -20 -30 -4…" at bounding box center [311, 116] width 238 height 159
click at [277, 46] on link "16:9" at bounding box center [279, 48] width 10 height 13
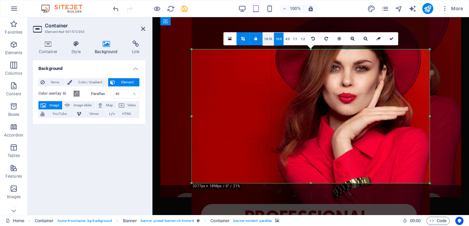
click at [270, 41] on link "16:10" at bounding box center [268, 38] width 12 height 13
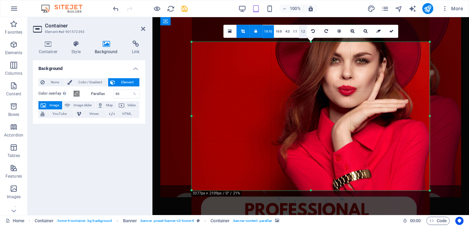
click at [303, 30] on link "1:2" at bounding box center [303, 31] width 8 height 13
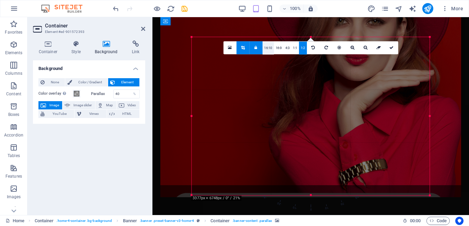
click at [265, 49] on link "16:10" at bounding box center [268, 48] width 12 height 13
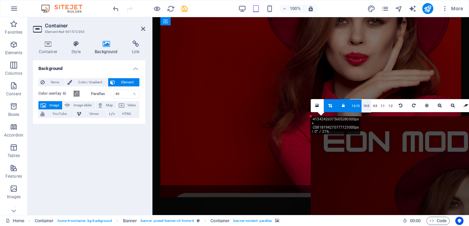
click at [368, 104] on link "16:9" at bounding box center [367, 106] width 10 height 13
click at [375, 105] on link "4:3" at bounding box center [375, 106] width 8 height 13
click at [383, 105] on link "1:1" at bounding box center [383, 106] width 8 height 13
click at [387, 106] on link "1:2" at bounding box center [391, 106] width 8 height 13
click at [396, 66] on div "Drag here to replace the existing content. Press “Ctrl” if you want to create a…" at bounding box center [310, 116] width 317 height 198
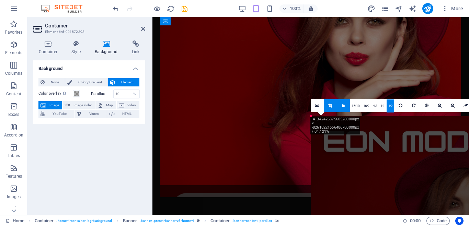
click at [249, 152] on div "Drag here to replace the existing content. Press “Ctrl” if you want to create a…" at bounding box center [310, 116] width 317 height 198
click at [141, 25] on h2 "Container" at bounding box center [95, 26] width 100 height 6
click at [142, 26] on icon at bounding box center [143, 28] width 4 height 5
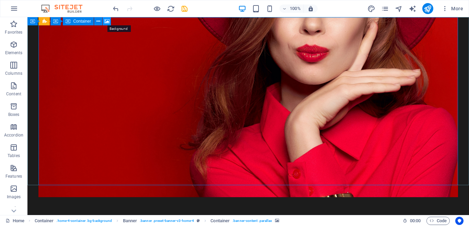
click at [106, 24] on icon at bounding box center [106, 21] width 5 height 7
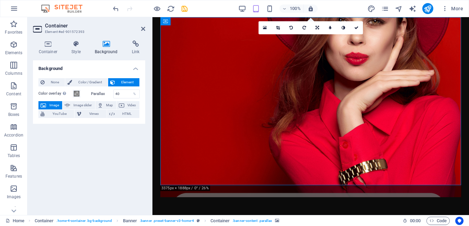
click at [109, 49] on h4 "Background" at bounding box center [107, 48] width 37 height 14
click at [106, 46] on icon at bounding box center [106, 44] width 34 height 7
click at [107, 49] on h4 "Background" at bounding box center [107, 48] width 37 height 14
click at [266, 27] on icon at bounding box center [265, 27] width 4 height 5
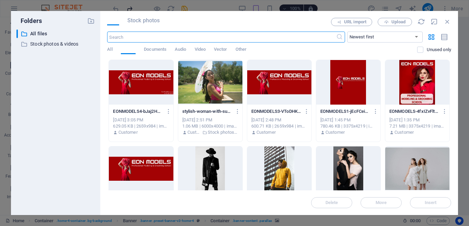
click at [179, 27] on div "Files Stock photos URL import Upload ​ Newest first Oldest first Name (A-Z) Nam…" at bounding box center [279, 113] width 344 height 191
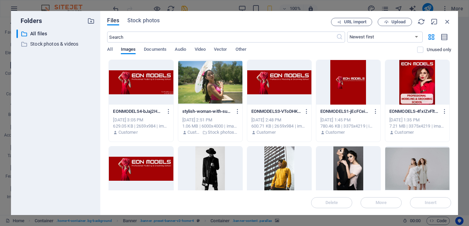
click at [345, 115] on div "EONMODELS1-jEcFCeiMZpVNvkkmHY4cYw.jpg EONMODELS1-jEcFCeiMZpVNvkkmHY4cYw.jpg" at bounding box center [348, 111] width 56 height 11
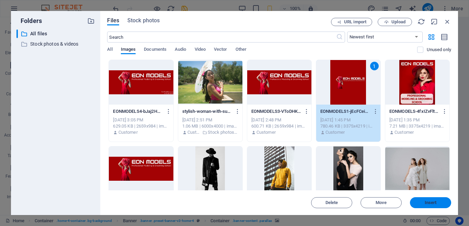
drag, startPoint x: 425, startPoint y: 203, endPoint x: 241, endPoint y: 179, distance: 185.2
click at [425, 203] on span "Insert" at bounding box center [431, 203] width 12 height 4
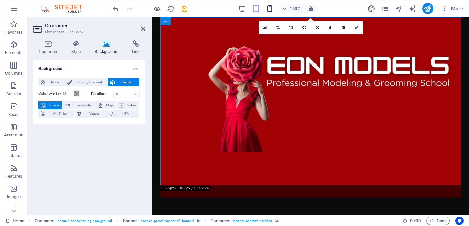
click at [270, 11] on icon "button" at bounding box center [270, 9] width 8 height 8
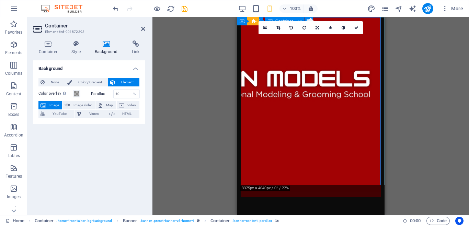
click at [375, 86] on figure at bounding box center [311, 107] width 140 height 180
click at [317, 27] on icon at bounding box center [317, 28] width 3 height 4
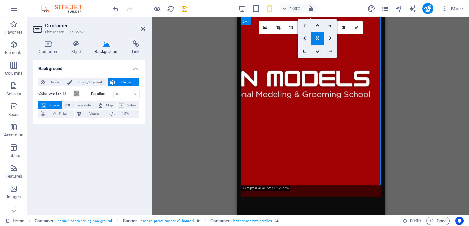
click at [305, 39] on icon at bounding box center [304, 38] width 3 height 4
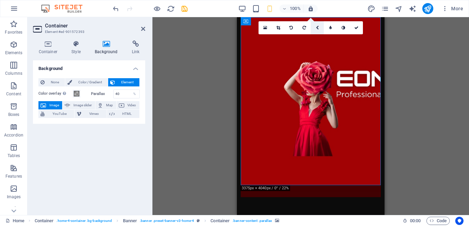
click at [316, 27] on icon at bounding box center [317, 28] width 3 height 4
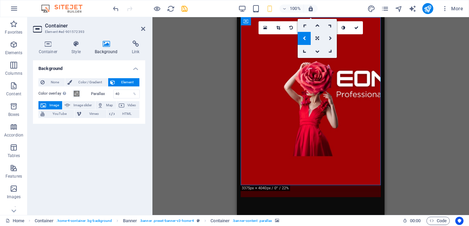
click at [330, 38] on icon at bounding box center [330, 38] width 3 height 4
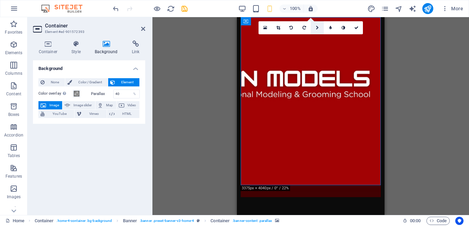
click at [317, 27] on icon at bounding box center [317, 28] width 3 height 4
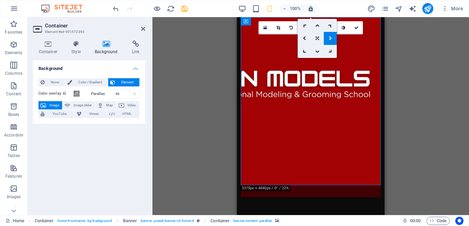
click at [317, 38] on icon at bounding box center [317, 38] width 3 height 4
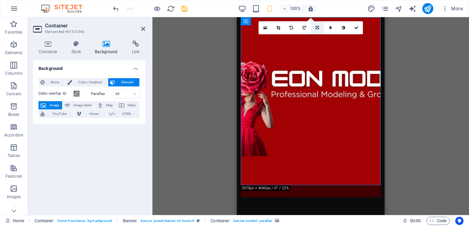
click at [317, 27] on icon at bounding box center [317, 28] width 3 height 4
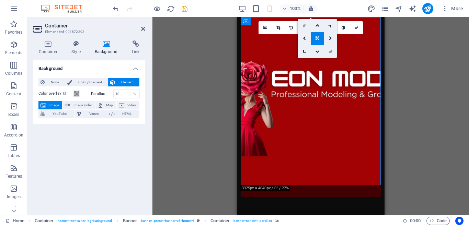
click at [355, 57] on figure at bounding box center [311, 107] width 140 height 180
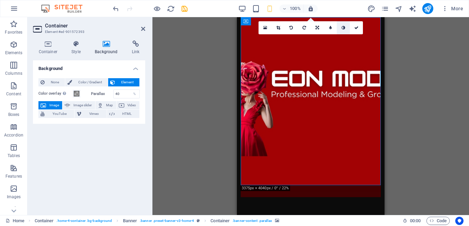
click at [343, 27] on icon at bounding box center [343, 28] width 3 height 4
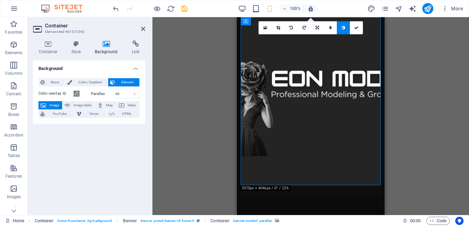
click at [343, 28] on icon at bounding box center [343, 28] width 3 height 4
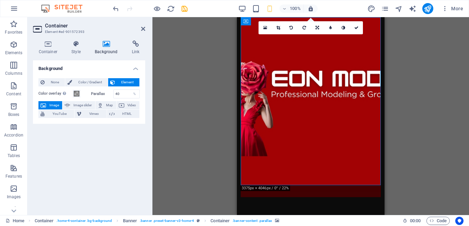
click at [343, 28] on icon at bounding box center [343, 28] width 3 height 4
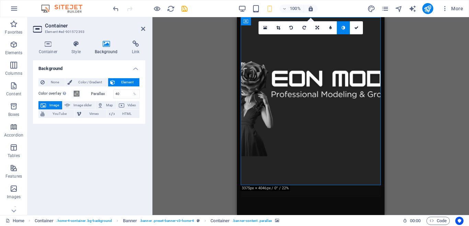
click at [343, 28] on icon at bounding box center [343, 28] width 3 height 4
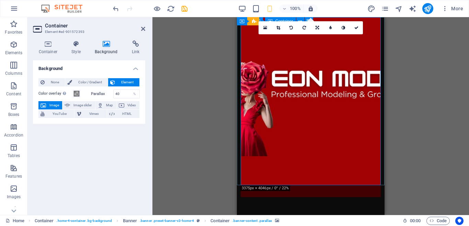
drag, startPoint x: 333, startPoint y: 95, endPoint x: 329, endPoint y: 99, distance: 5.8
click at [329, 99] on figure at bounding box center [311, 107] width 140 height 180
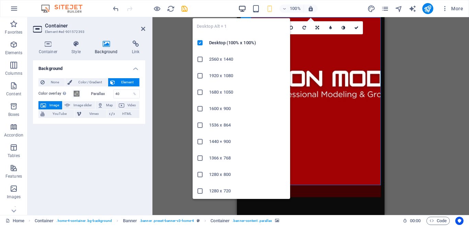
click at [244, 10] on icon "button" at bounding box center [242, 9] width 8 height 8
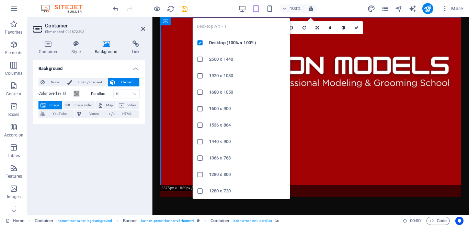
click at [346, 78] on figure at bounding box center [310, 107] width 301 height 180
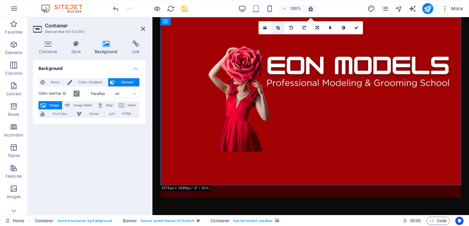
click at [277, 28] on icon at bounding box center [278, 28] width 4 height 4
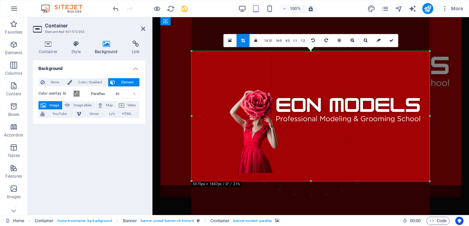
drag, startPoint x: 310, startPoint y: 195, endPoint x: 312, endPoint y: 167, distance: 28.2
click at [312, 167] on div "180 170 160 150 140 130 120 110 100 90 80 70 60 50 40 30 20 10 0 -10 -20 -30 -4…" at bounding box center [311, 116] width 238 height 130
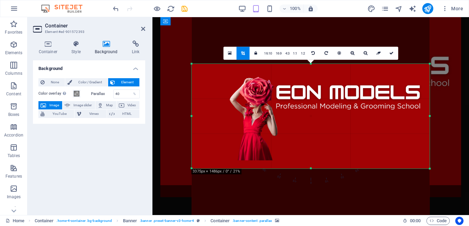
drag, startPoint x: 312, startPoint y: 51, endPoint x: 313, endPoint y: 76, distance: 25.4
click at [313, 76] on div "180 170 160 150 140 130 120 110 100 90 80 70 60 50 40 30 20 10 0 -10 -20 -30 -4…" at bounding box center [311, 116] width 238 height 105
click at [440, 98] on div "Drag here to replace the existing content. Press “Ctrl” if you want to create a…" at bounding box center [310, 116] width 317 height 198
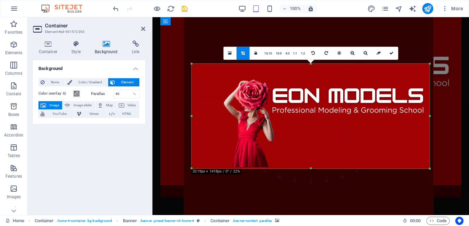
click at [444, 108] on div "Drag here to replace the existing content. Press “Ctrl” if you want to create a…" at bounding box center [310, 116] width 317 height 198
click at [391, 51] on link at bounding box center [391, 53] width 13 height 13
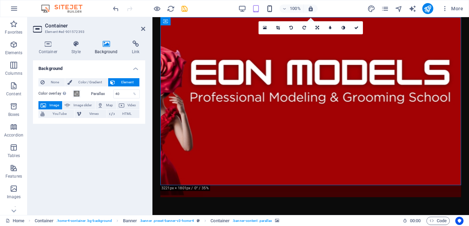
click at [270, 10] on icon "button" at bounding box center [270, 9] width 8 height 8
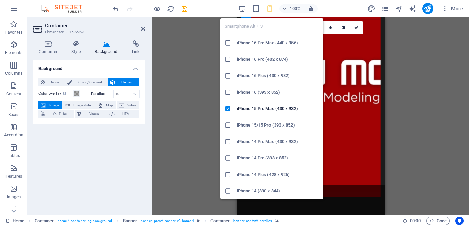
click at [271, 60] on h6 "iPhone 16 Pro (402 x 874)" at bounding box center [278, 59] width 82 height 8
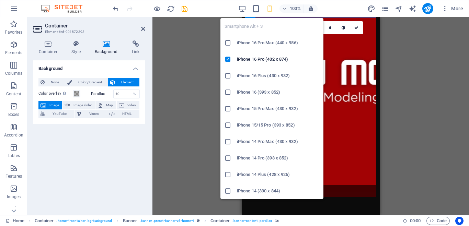
click at [272, 8] on icon "button" at bounding box center [270, 9] width 8 height 8
click at [270, 41] on h6 "iPhone 16 Pro Max (440 x 956)" at bounding box center [278, 43] width 82 height 8
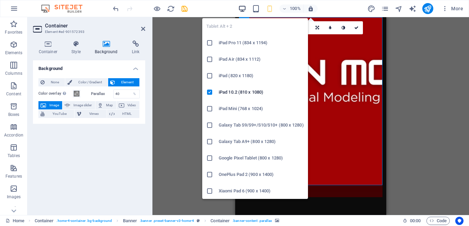
click at [242, 9] on icon "button" at bounding box center [242, 9] width 8 height 8
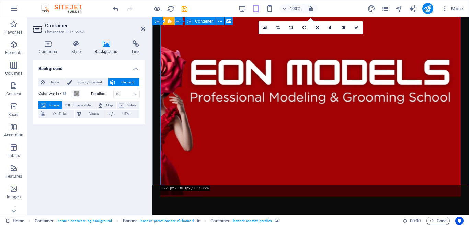
click at [357, 132] on figure at bounding box center [310, 107] width 301 height 180
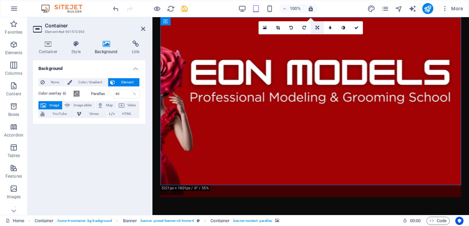
click at [316, 26] on icon at bounding box center [317, 28] width 3 height 4
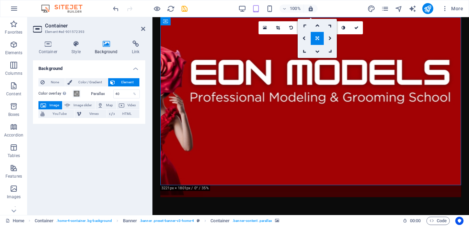
click at [350, 62] on figure at bounding box center [310, 107] width 301 height 180
click at [278, 25] on link at bounding box center [278, 27] width 13 height 13
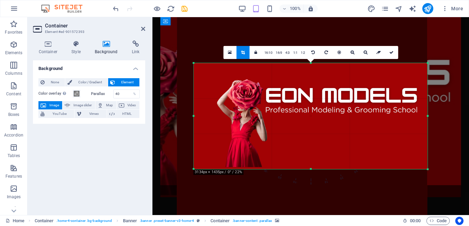
drag, startPoint x: 190, startPoint y: 116, endPoint x: 199, endPoint y: 119, distance: 9.1
click at [199, 119] on div "180 170 160 150 140 130 120 110 100 90 80 70 60 50 40 30 20 10 0 -10 -20 -30 -4…" at bounding box center [311, 116] width 234 height 106
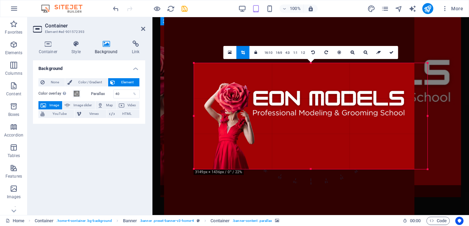
drag, startPoint x: 249, startPoint y: 113, endPoint x: 236, endPoint y: 116, distance: 13.4
click at [236, 116] on div at bounding box center [289, 124] width 250 height 313
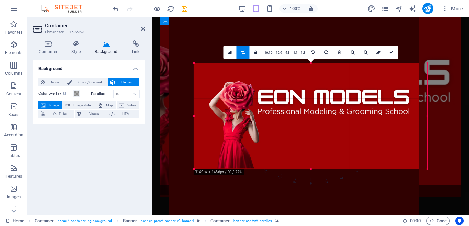
drag, startPoint x: 273, startPoint y: 121, endPoint x: 265, endPoint y: 119, distance: 8.4
click at [265, 119] on div at bounding box center [294, 123] width 250 height 313
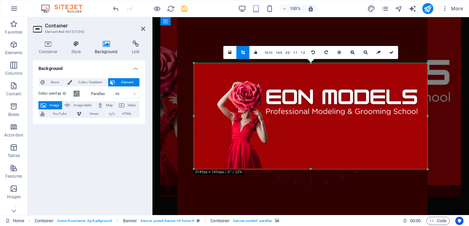
click at [266, 114] on div at bounding box center [302, 123] width 250 height 313
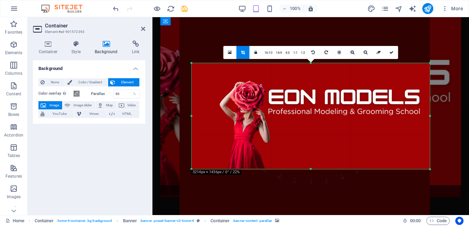
drag, startPoint x: 194, startPoint y: 116, endPoint x: 189, endPoint y: 124, distance: 9.0
click at [192, 124] on div "180 170 160 150 140 130 120 110 100 90 80 70 60 50 40 30 20 10 0 -10 -20 -30 -4…" at bounding box center [311, 116] width 238 height 106
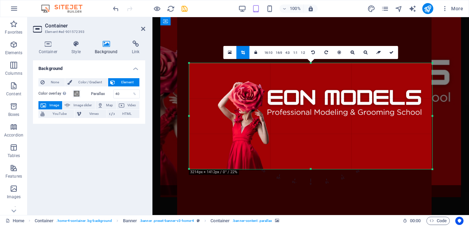
drag, startPoint x: 431, startPoint y: 118, endPoint x: 435, endPoint y: 124, distance: 7.4
click at [432, 124] on div "180 170 160 150 140 130 120 110 100 90 80 70 60 50 40 30 20 10 0 -10 -20 -30 -4…" at bounding box center [310, 116] width 243 height 106
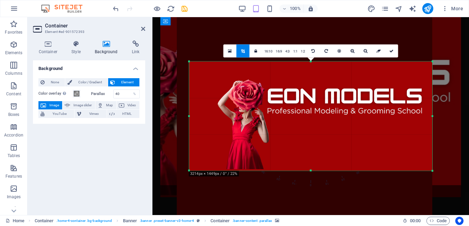
click at [311, 172] on div at bounding box center [310, 171] width 243 height 2
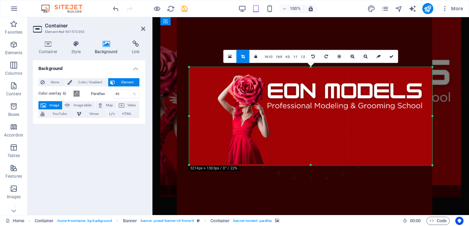
drag, startPoint x: 311, startPoint y: 61, endPoint x: 320, endPoint y: 72, distance: 13.9
click at [320, 72] on div "180 170 160 150 140 130 120 110 100 90 80 70 60 50 40 30 20 10 0 -10 -20 -30 -4…" at bounding box center [310, 116] width 243 height 99
click at [393, 56] on icon at bounding box center [391, 56] width 4 height 4
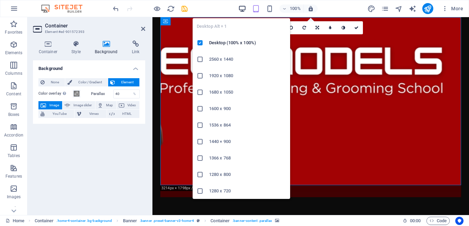
click at [245, 9] on icon "button" at bounding box center [242, 9] width 8 height 8
click at [226, 45] on h6 "Desktop (100% x 100%)" at bounding box center [247, 43] width 77 height 8
drag, startPoint x: 242, startPoint y: 7, endPoint x: 81, endPoint y: 9, distance: 160.7
click at [242, 7] on icon "button" at bounding box center [242, 9] width 8 height 8
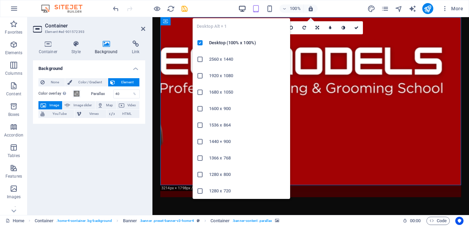
click at [242, 7] on icon "button" at bounding box center [242, 9] width 8 height 8
click at [231, 54] on li "2560 x 1440" at bounding box center [242, 59] width 98 height 16
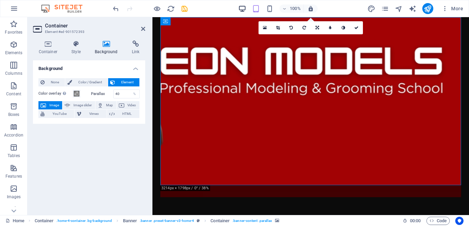
click at [243, 10] on icon "button" at bounding box center [242, 9] width 8 height 8
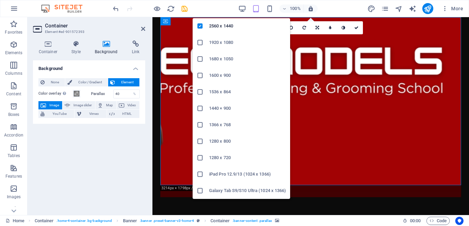
scroll to position [33, 0]
click at [226, 161] on h6 "1280 x 720" at bounding box center [247, 158] width 77 height 8
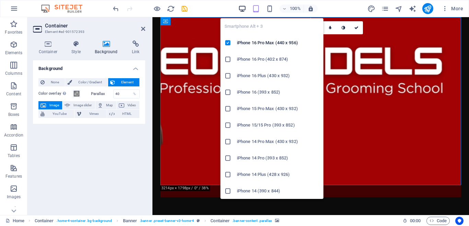
click at [243, 11] on icon "button" at bounding box center [242, 9] width 8 height 8
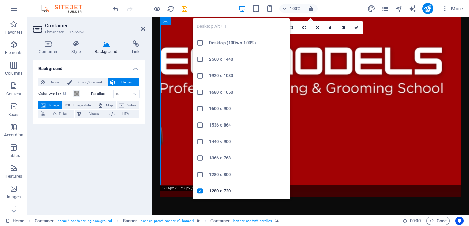
click at [377, 56] on figure at bounding box center [310, 107] width 301 height 180
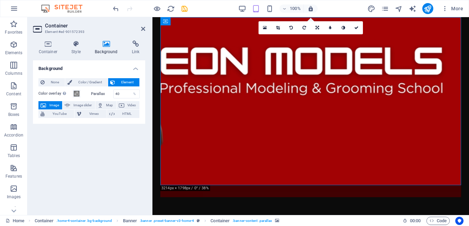
click at [115, 8] on icon "undo" at bounding box center [116, 9] width 8 height 8
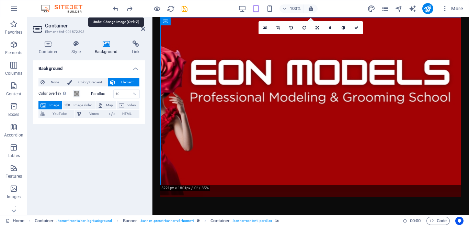
click at [115, 8] on icon "undo" at bounding box center [116, 9] width 8 height 8
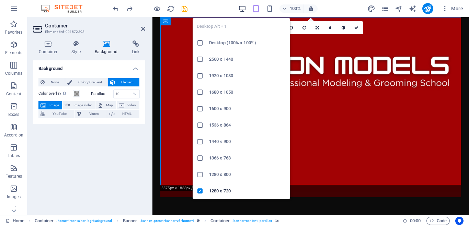
click at [242, 9] on icon "button" at bounding box center [242, 9] width 8 height 8
click at [231, 45] on h6 "Desktop (100% x 100%)" at bounding box center [247, 43] width 77 height 8
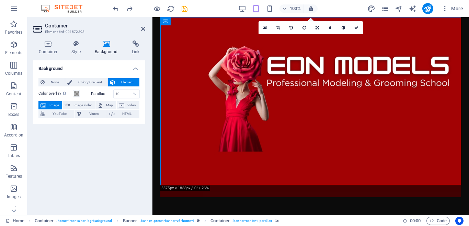
click at [240, 3] on div "100% More" at bounding box center [234, 8] width 468 height 16
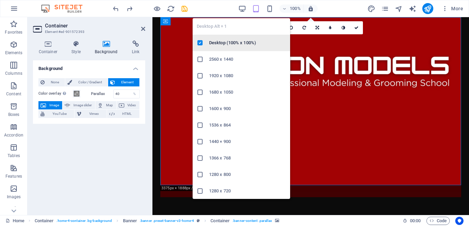
click at [209, 41] on h6 "Desktop (100% x 100%)" at bounding box center [247, 43] width 77 height 8
click at [244, 8] on icon "button" at bounding box center [242, 9] width 8 height 8
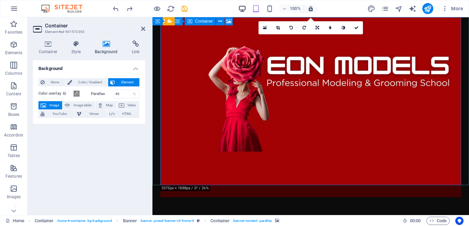
click at [241, 10] on icon "button" at bounding box center [242, 9] width 8 height 8
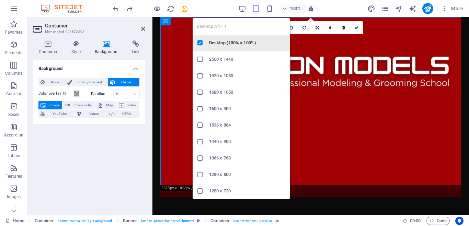
click at [224, 42] on h6 "Desktop (100% x 100%)" at bounding box center [247, 43] width 77 height 8
click at [240, 7] on icon "button" at bounding box center [242, 9] width 8 height 8
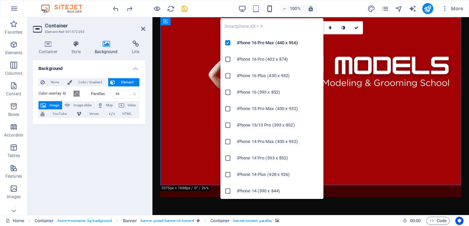
click at [271, 6] on icon "button" at bounding box center [270, 9] width 8 height 8
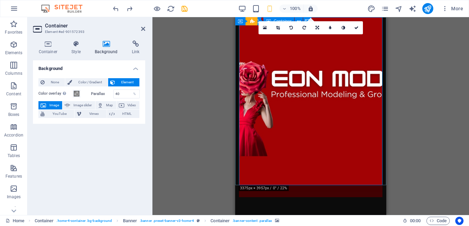
click at [359, 67] on figure at bounding box center [311, 107] width 144 height 180
click at [318, 27] on icon at bounding box center [317, 28] width 3 height 4
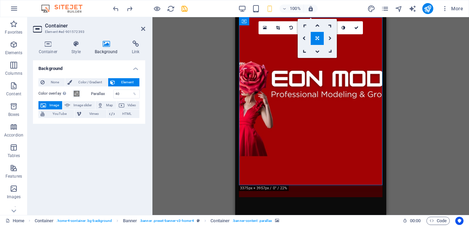
click at [329, 37] on link at bounding box center [330, 38] width 13 height 13
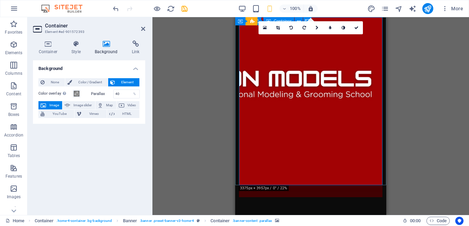
drag, startPoint x: 362, startPoint y: 103, endPoint x: 279, endPoint y: 103, distance: 82.7
click at [279, 103] on figure at bounding box center [311, 107] width 144 height 180
drag, startPoint x: 263, startPoint y: 91, endPoint x: 320, endPoint y: 88, distance: 57.8
click at [319, 90] on figure at bounding box center [311, 107] width 144 height 180
click at [315, 28] on link at bounding box center [317, 27] width 13 height 13
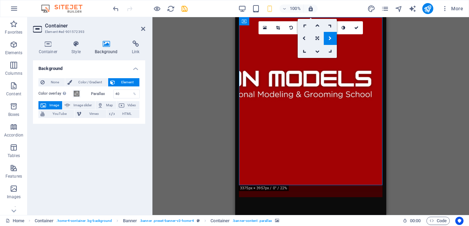
click at [332, 39] on icon at bounding box center [330, 38] width 3 height 4
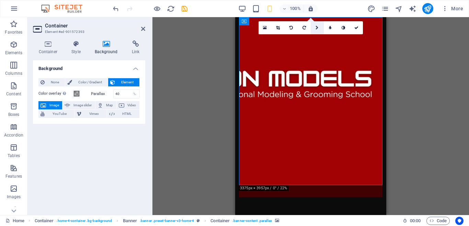
click at [317, 27] on icon at bounding box center [317, 28] width 3 height 4
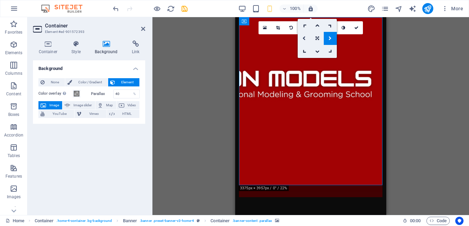
click at [306, 37] on icon at bounding box center [303, 38] width 3 height 4
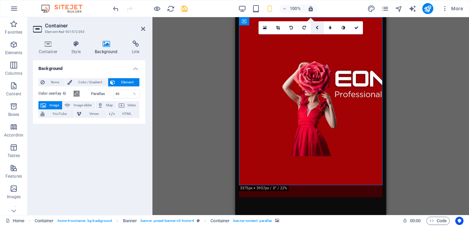
click at [317, 28] on icon at bounding box center [317, 28] width 3 height 4
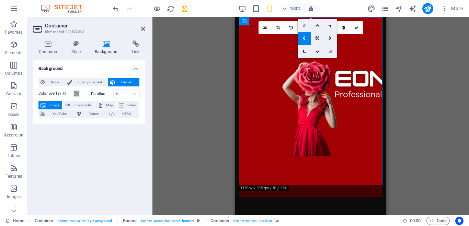
click at [318, 25] on icon at bounding box center [317, 25] width 4 height 4
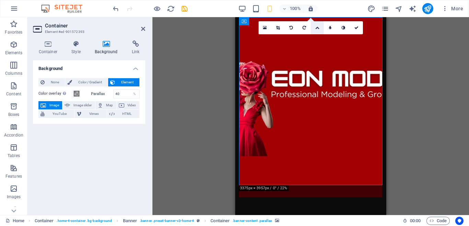
click at [316, 30] on icon at bounding box center [317, 28] width 4 height 4
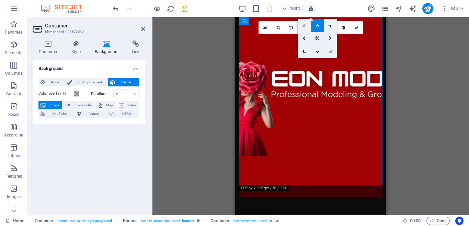
click at [317, 26] on icon at bounding box center [317, 25] width 4 height 4
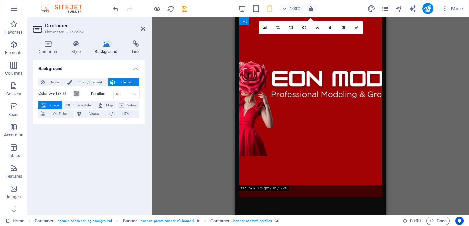
click at [317, 26] on icon at bounding box center [317, 28] width 4 height 4
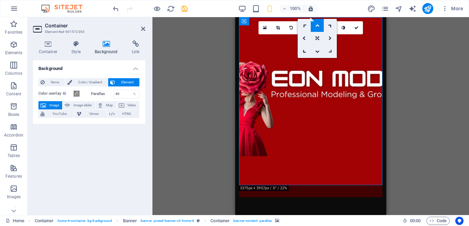
click at [331, 53] on icon at bounding box center [330, 51] width 6 height 6
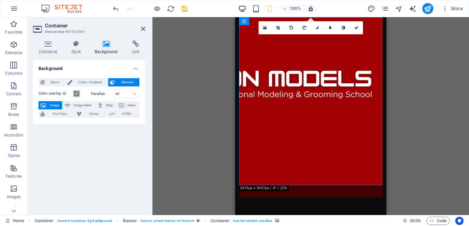
click at [242, 9] on icon "button" at bounding box center [242, 9] width 8 height 8
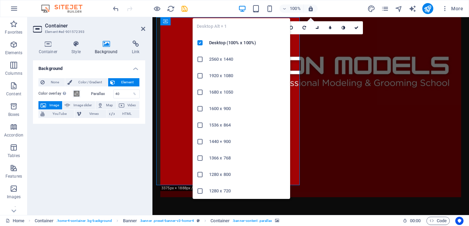
click at [242, 9] on icon "button" at bounding box center [242, 9] width 8 height 8
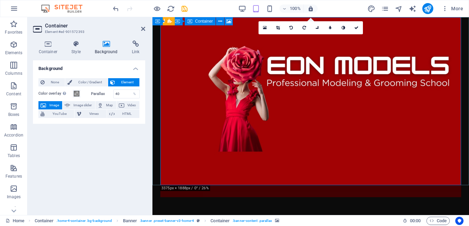
click at [410, 117] on figure at bounding box center [310, 107] width 301 height 180
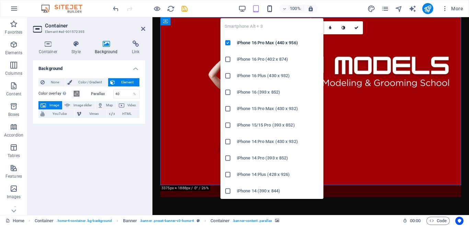
click at [270, 11] on icon "button" at bounding box center [270, 9] width 8 height 8
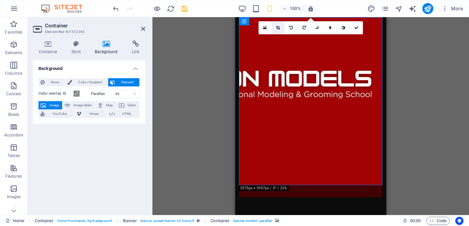
click at [276, 26] on link at bounding box center [278, 27] width 13 height 13
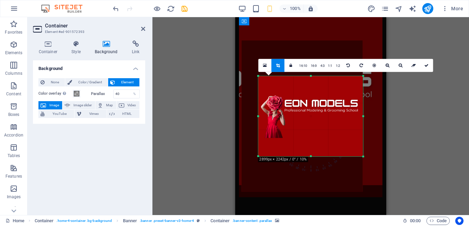
drag, startPoint x: 251, startPoint y: 116, endPoint x: 267, endPoint y: 128, distance: 20.9
click at [267, 128] on div "180 170 160 150 140 130 120 110 100 90 80 70 60 50 40 30 20 10 0 -10 -20 -30 -4…" at bounding box center [310, 116] width 105 height 80
click at [279, 155] on div at bounding box center [302, 117] width 122 height 152
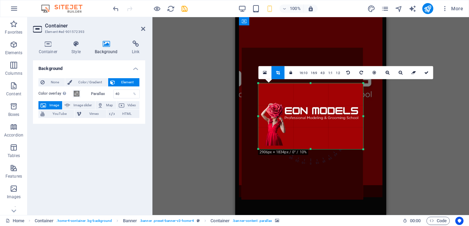
drag, startPoint x: 311, startPoint y: 156, endPoint x: 310, endPoint y: 141, distance: 15.5
click at [310, 141] on div "180 170 160 150 140 130 120 110 100 90 80 70 60 50 40 30 20 10 0 -10 -20 -30 -4…" at bounding box center [311, 116] width 105 height 66
click at [310, 141] on div at bounding box center [302, 124] width 122 height 152
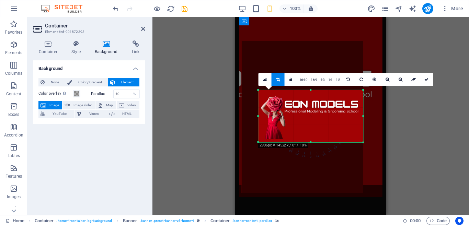
drag, startPoint x: 311, startPoint y: 83, endPoint x: 313, endPoint y: 96, distance: 13.5
click at [313, 96] on div "180 170 160 150 140 130 120 110 100 90 80 70 60 50 40 30 20 10 0 -10 -20 -30 -4…" at bounding box center [311, 116] width 105 height 52
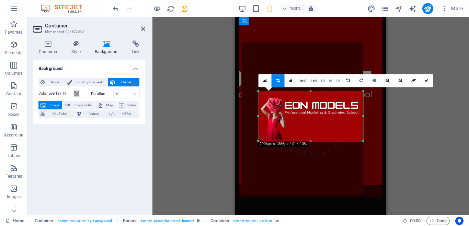
click at [311, 139] on div "180 170 160 150 140 130 120 110 100 90 80 70 60 50 40 30 20 10 0 -10 -20 -30 -4…" at bounding box center [311, 116] width 105 height 50
click at [423, 81] on link at bounding box center [426, 80] width 13 height 13
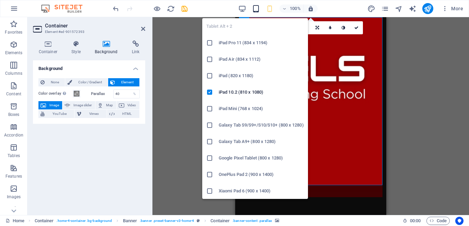
click at [257, 9] on icon "button" at bounding box center [256, 9] width 8 height 8
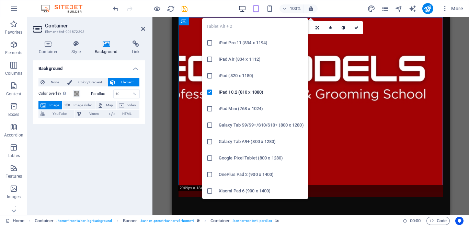
click at [242, 9] on icon "button" at bounding box center [242, 9] width 8 height 8
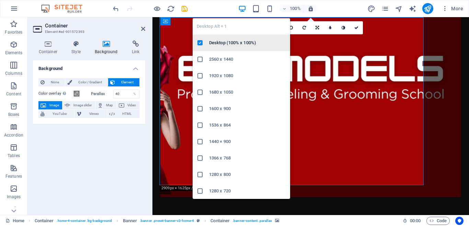
click at [239, 42] on h6 "Desktop (100% x 100%)" at bounding box center [247, 43] width 77 height 8
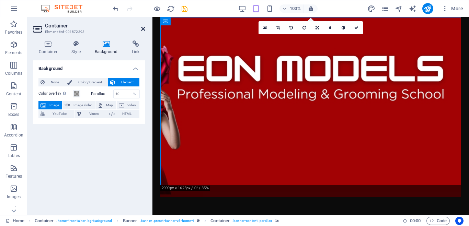
click at [143, 28] on icon at bounding box center [143, 28] width 4 height 5
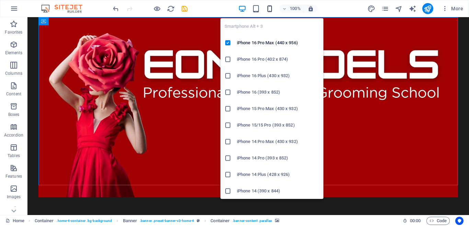
click at [271, 9] on icon "button" at bounding box center [270, 9] width 8 height 8
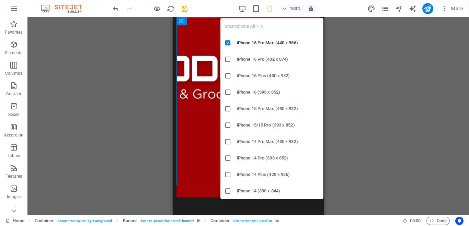
scroll to position [154, 0]
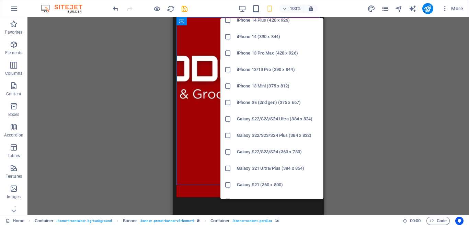
click at [265, 172] on h6 "Galaxy S21 Ultra/Plus (384 x 854)" at bounding box center [278, 168] width 82 height 8
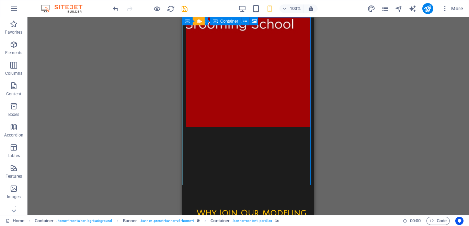
scroll to position [0, 0]
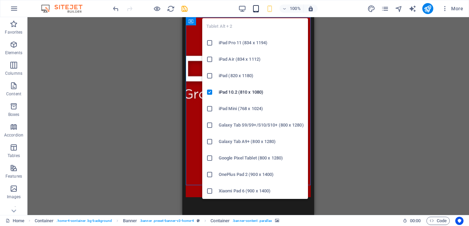
click at [259, 8] on icon "button" at bounding box center [256, 9] width 8 height 8
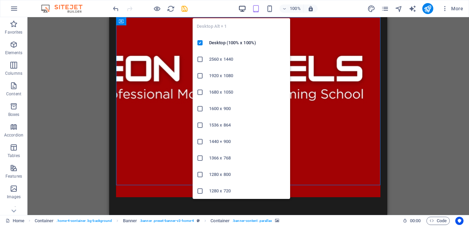
click at [241, 9] on icon "button" at bounding box center [242, 9] width 8 height 8
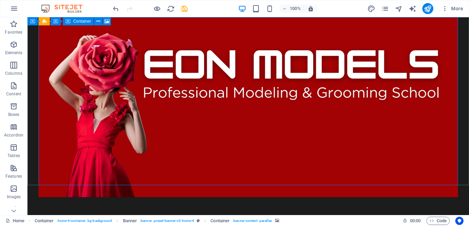
click at [324, 73] on figure at bounding box center [248, 107] width 420 height 180
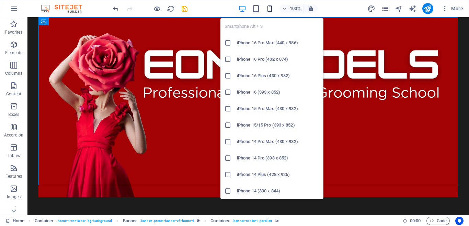
click at [269, 8] on icon "button" at bounding box center [270, 9] width 8 height 8
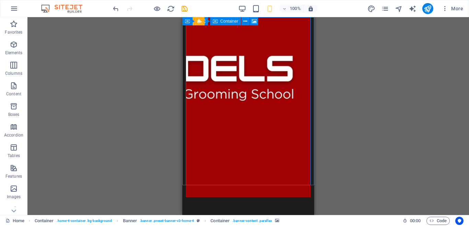
click at [265, 105] on figure at bounding box center [248, 107] width 125 height 180
click at [234, 21] on icon at bounding box center [234, 21] width 4 height 7
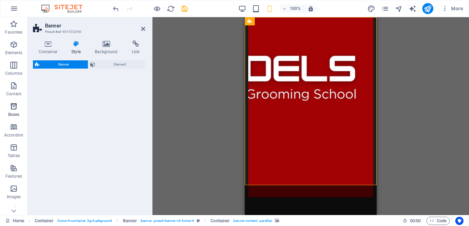
select select "preset-banner-v3-home-4"
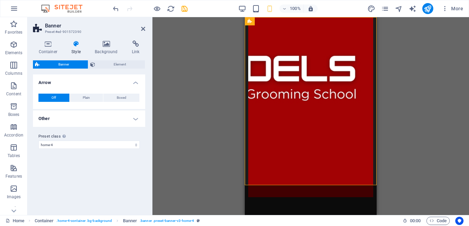
scroll to position [111, 0]
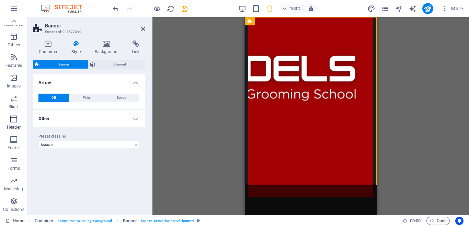
click at [14, 123] on icon "button" at bounding box center [14, 119] width 8 height 8
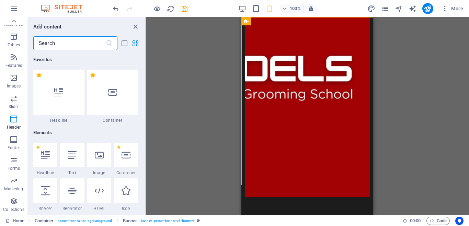
click at [18, 119] on icon "button" at bounding box center [14, 119] width 8 height 8
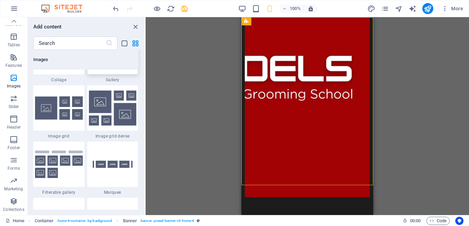
scroll to position [3640, 0]
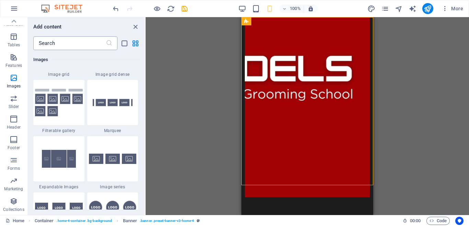
click at [67, 43] on input "text" at bounding box center [69, 43] width 72 height 14
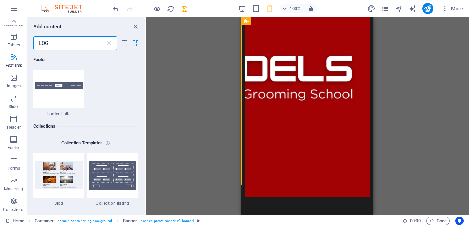
type input "LOGO"
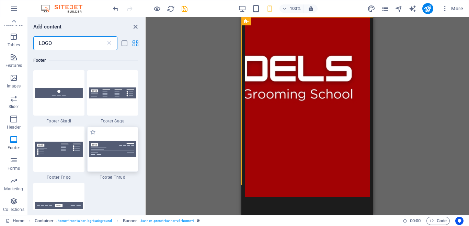
scroll to position [371, 0]
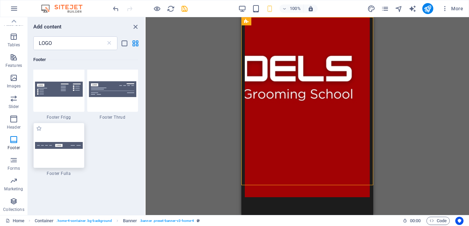
click at [61, 145] on img at bounding box center [59, 145] width 48 height 7
click at [146, 167] on div "Drag here to replace the existing content. Press “Ctrl” if you want to create a…" at bounding box center [307, 116] width 323 height 198
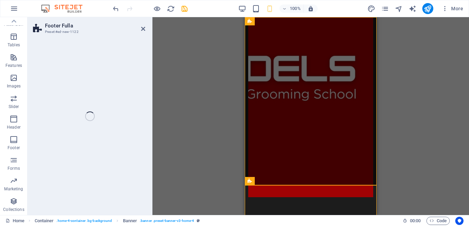
click at [57, 167] on div "Footer Fulla Preset #ed-new-1122 Drag here to replace the existing content. Pre…" at bounding box center [248, 116] width 442 height 198
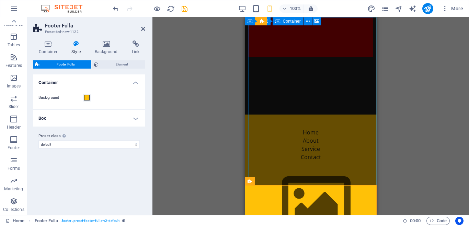
scroll to position [0, 0]
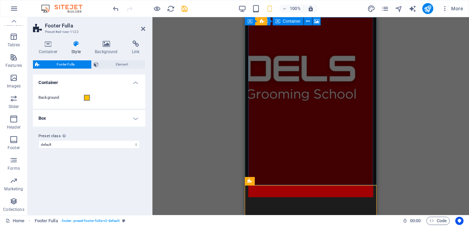
click at [315, 75] on figure at bounding box center [310, 107] width 125 height 180
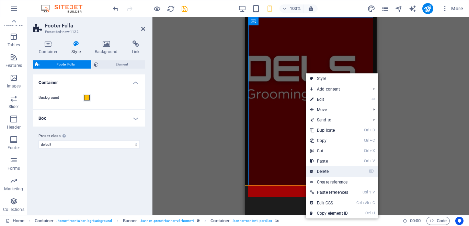
click at [332, 168] on link "⌦ Delete" at bounding box center [329, 172] width 46 height 10
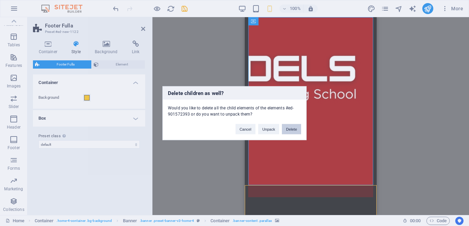
click at [285, 130] on button "Delete" at bounding box center [291, 129] width 19 height 10
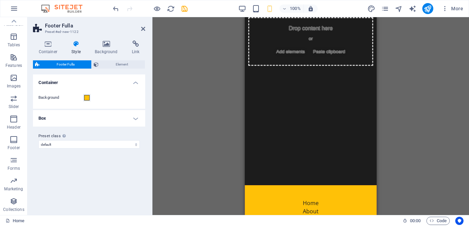
click at [391, 117] on div "Drag here to replace the existing content. Press “Ctrl” if you want to create a…" at bounding box center [310, 116] width 317 height 198
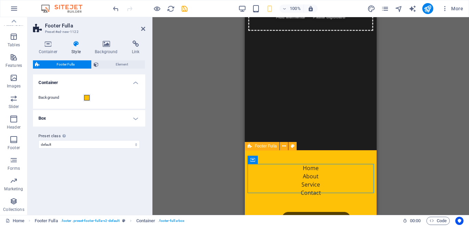
click at [358, 157] on div "Home About Service Contact Legal Notice | Privacy Policy" at bounding box center [311, 225] width 132 height 151
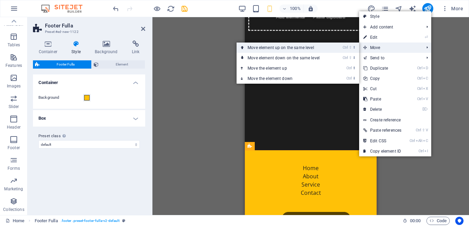
click at [295, 47] on link "Ctrl ⇧ ⬆ Move element up on the same level" at bounding box center [285, 48] width 97 height 10
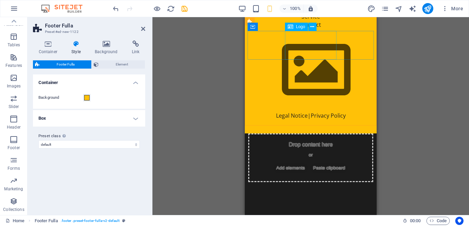
scroll to position [0, 0]
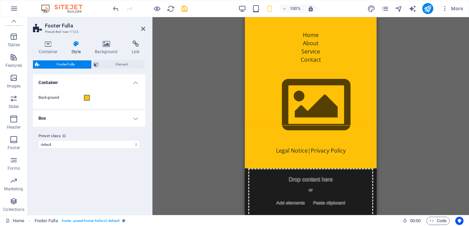
click at [423, 108] on div "Drag here to replace the existing content. Press “Ctrl” if you want to create a…" at bounding box center [310, 116] width 317 height 198
click at [289, 121] on icon at bounding box center [288, 121] width 4 height 7
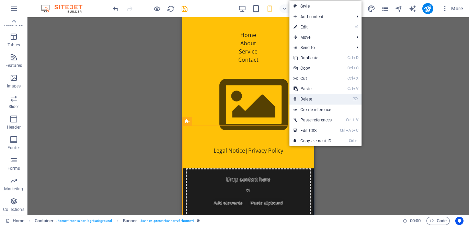
click at [306, 100] on link "⌦ Delete" at bounding box center [312, 99] width 46 height 10
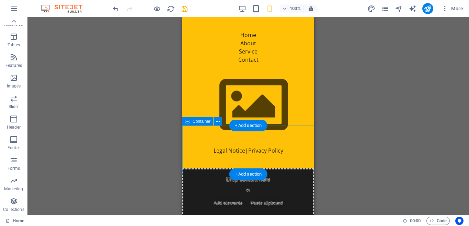
click at [217, 169] on div "Drop content here or Add elements Paste clipboard" at bounding box center [248, 193] width 132 height 49
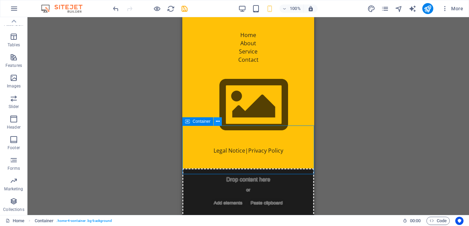
click at [218, 121] on icon at bounding box center [218, 121] width 4 height 7
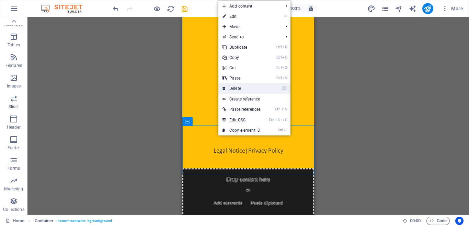
click at [237, 89] on link "⌦ Delete" at bounding box center [241, 88] width 46 height 10
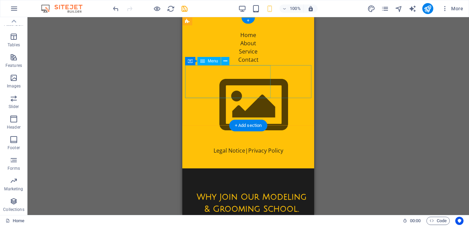
click at [224, 64] on nav "Home About Service Contact" at bounding box center [248, 47] width 126 height 33
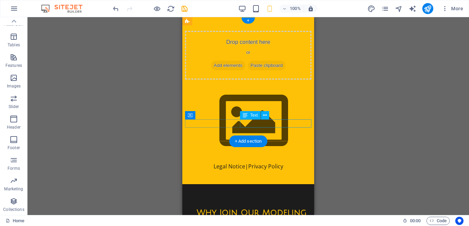
click at [303, 162] on div "Legal Notice | Privacy Policy" at bounding box center [248, 166] width 126 height 8
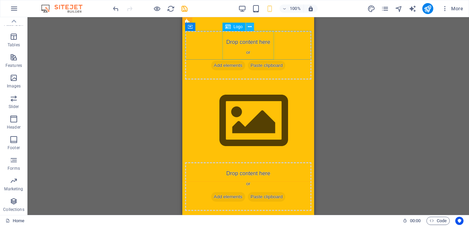
click at [251, 27] on icon at bounding box center [250, 26] width 4 height 7
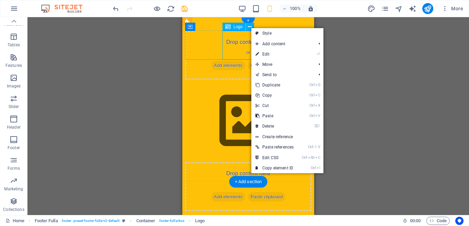
click at [246, 82] on div at bounding box center [248, 120] width 126 height 77
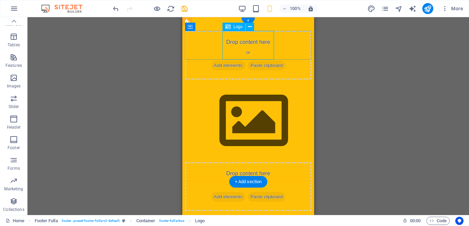
click at [246, 82] on div at bounding box center [248, 120] width 126 height 77
click at [184, 39] on div "Drop content here or Add elements Paste clipboard Drop content here or Add elem…" at bounding box center [248, 121] width 132 height 208
select select "px"
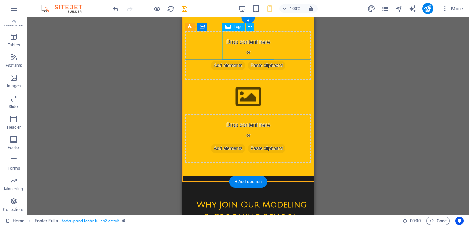
click at [244, 82] on div at bounding box center [248, 96] width 126 height 29
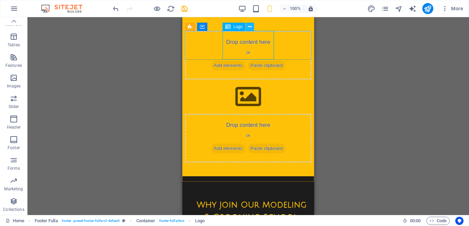
click at [251, 26] on icon at bounding box center [250, 26] width 4 height 7
click at [248, 27] on icon at bounding box center [250, 26] width 4 height 7
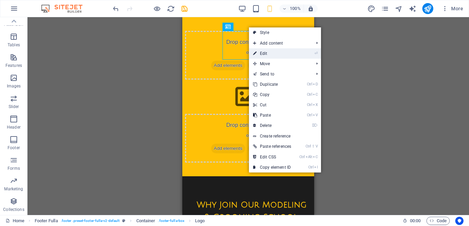
click at [268, 55] on link "⏎ Edit" at bounding box center [272, 53] width 46 height 10
select select "px"
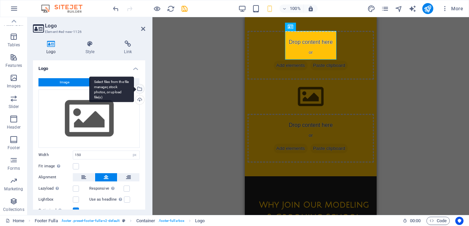
click at [140, 87] on div "Select files from the file manager, stock photos, or upload file(s)" at bounding box center [139, 89] width 10 height 10
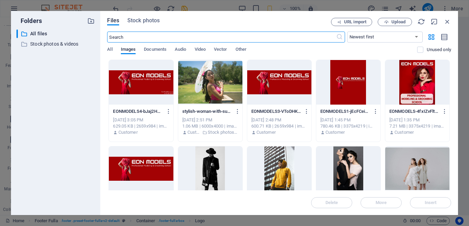
click at [278, 96] on div at bounding box center [279, 82] width 64 height 45
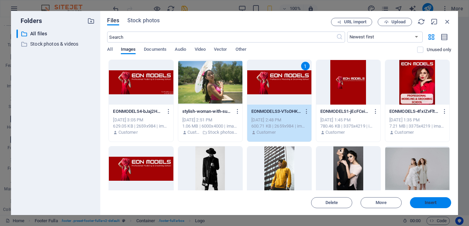
click at [433, 200] on button "Insert" at bounding box center [430, 202] width 41 height 11
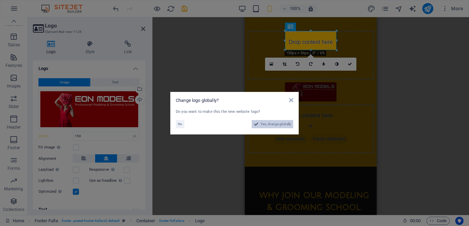
click at [269, 122] on span "Yes, change globally" at bounding box center [276, 124] width 31 height 8
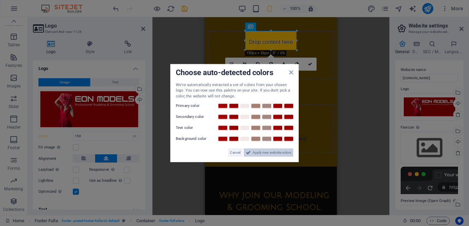
click at [266, 152] on span "Apply new website colors" at bounding box center [272, 153] width 38 height 8
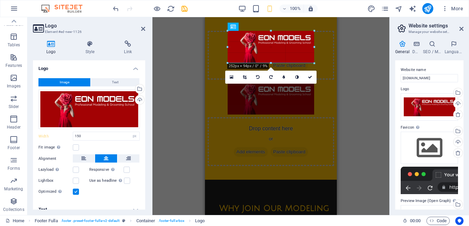
drag, startPoint x: 296, startPoint y: 41, endPoint x: 82, endPoint y: 78, distance: 216.5
click at [332, 82] on div "H3 Container Container Boxes Container Container Text Text Banner Container Con…" at bounding box center [271, 116] width 132 height 198
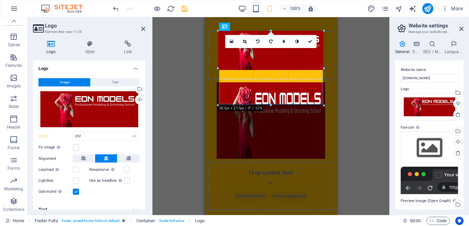
drag, startPoint x: 227, startPoint y: 62, endPoint x: 208, endPoint y: 106, distance: 48.5
click at [208, 106] on div "Drag here to replace the existing content. Press “Ctrl” if you want to create a…" at bounding box center [271, 116] width 132 height 198
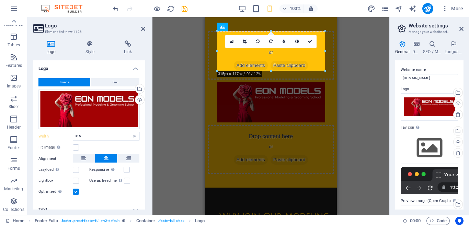
click at [370, 78] on div "Drag here to replace the existing content. Press “Ctrl” if you want to create a…" at bounding box center [270, 116] width 237 height 198
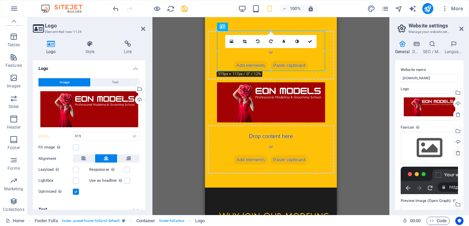
drag, startPoint x: 296, startPoint y: 64, endPoint x: 458, endPoint y: 67, distance: 162.4
drag, startPoint x: 250, startPoint y: 61, endPoint x: 211, endPoint y: 30, distance: 49.8
click at [212, 21] on div "Drop content here or Add elements Paste clipboard Drop content here or Add elem…" at bounding box center [271, 102] width 132 height 171
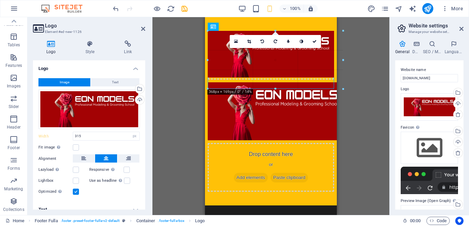
drag, startPoint x: 217, startPoint y: 31, endPoint x: 195, endPoint y: 13, distance: 28.6
click at [195, 17] on section "Favorites Elements Columns Content Boxes Accordion Tables Features Images Slide…" at bounding box center [194, 116] width 389 height 198
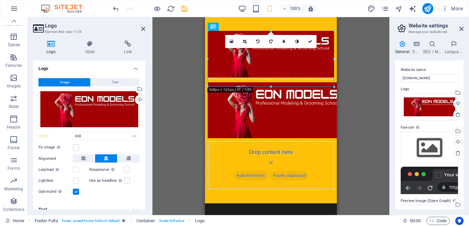
drag, startPoint x: 335, startPoint y: 78, endPoint x: 344, endPoint y: 85, distance: 11.5
click at [344, 85] on div "Drag here to replace the existing content. Press “Ctrl” if you want to create a…" at bounding box center [270, 116] width 237 height 198
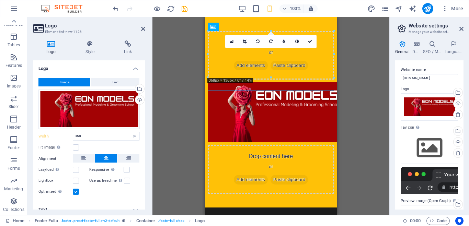
click at [357, 74] on div "Drag here to replace the existing content. Press “Ctrl” if you want to create a…" at bounding box center [270, 116] width 237 height 198
click at [119, 7] on icon "undo" at bounding box center [116, 9] width 8 height 8
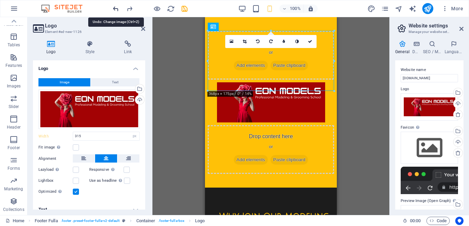
click at [119, 7] on icon "undo" at bounding box center [116, 9] width 8 height 8
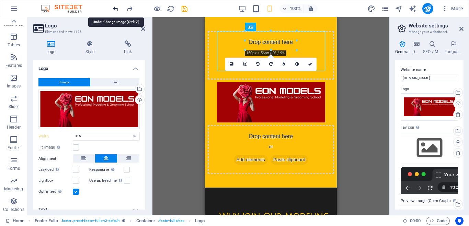
type input "150"
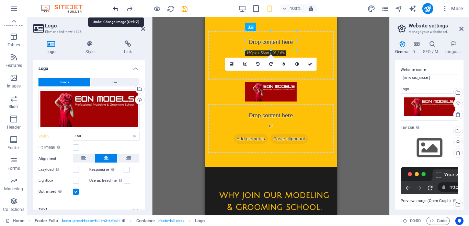
click at [119, 7] on icon "undo" at bounding box center [116, 9] width 8 height 8
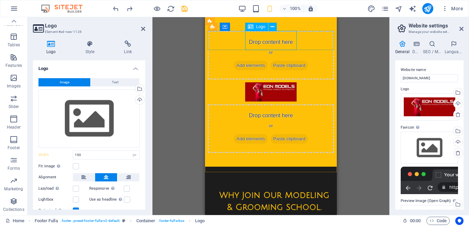
click at [279, 82] on div at bounding box center [271, 91] width 126 height 19
click at [282, 82] on div at bounding box center [271, 91] width 126 height 19
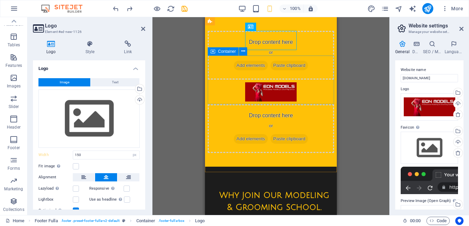
click at [294, 69] on div "Drop content here or Add elements Paste clipboard" at bounding box center [271, 55] width 126 height 49
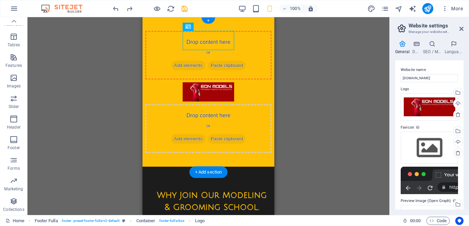
drag, startPoint x: 216, startPoint y: 39, endPoint x: 189, endPoint y: 82, distance: 50.6
click at [189, 82] on div "Drop content here or Add elements Paste clipboard Drop content here or Add elem…" at bounding box center [208, 92] width 132 height 150
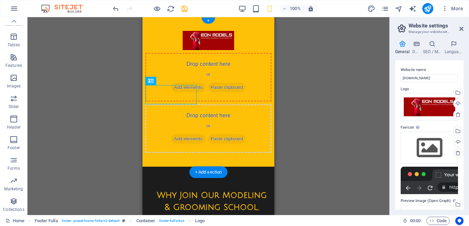
drag, startPoint x: 183, startPoint y: 97, endPoint x: 203, endPoint y: 51, distance: 50.1
click at [203, 39] on div "Drop content here or Add elements Paste clipboard Drop content here or Add elem…" at bounding box center [208, 92] width 132 height 150
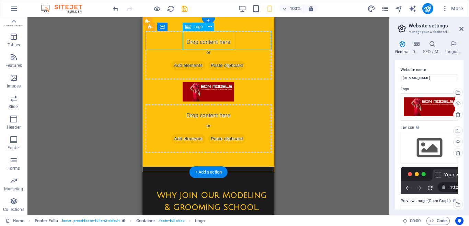
click at [210, 82] on div at bounding box center [208, 91] width 126 height 19
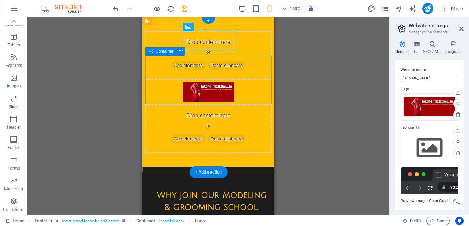
click at [197, 69] on div "Drop content here or Add elements Paste clipboard" at bounding box center [208, 55] width 126 height 49
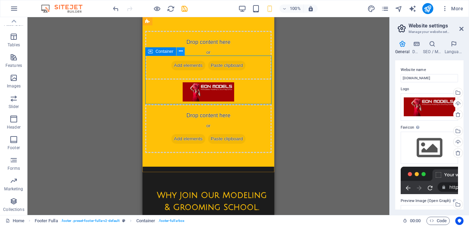
click at [182, 51] on icon at bounding box center [181, 51] width 4 height 7
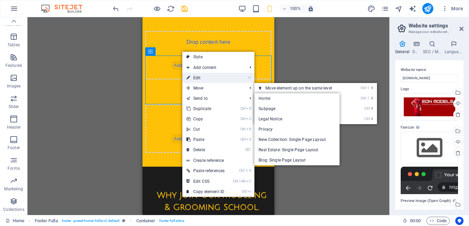
click at [201, 76] on link "⏎ Edit" at bounding box center [205, 78] width 46 height 10
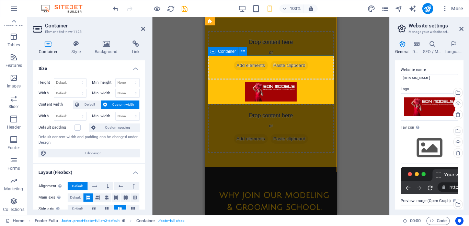
click at [246, 70] on span "Add elements" at bounding box center [251, 66] width 34 height 10
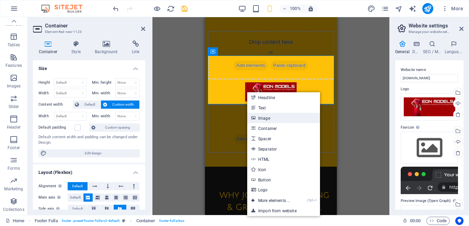
click at [263, 118] on link "Image" at bounding box center [283, 118] width 73 height 10
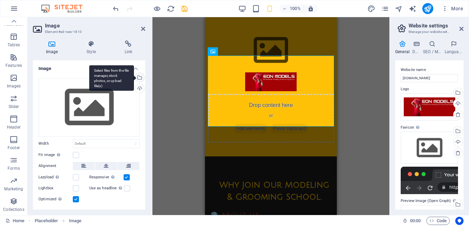
click at [139, 78] on div "Select files from the file manager, stock photos, or upload file(s)" at bounding box center [139, 78] width 10 height 10
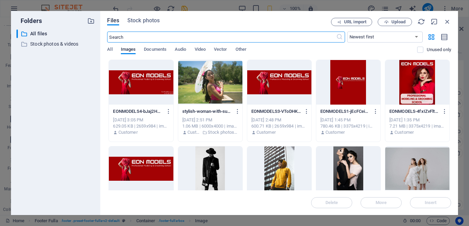
click at [414, 93] on div at bounding box center [417, 82] width 64 height 45
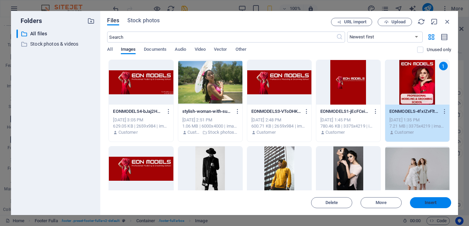
click at [434, 203] on span "Insert" at bounding box center [431, 203] width 12 height 4
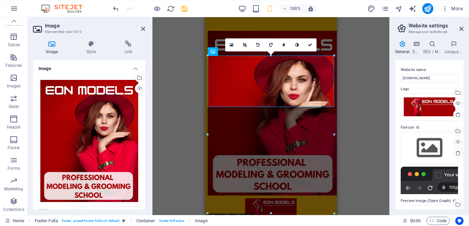
click at [357, 103] on div "H3 Container Container Boxes Container Container Text Text Banner Container Con…" at bounding box center [270, 116] width 237 height 198
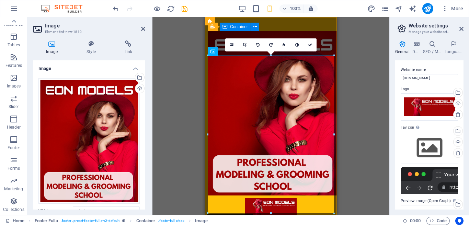
click at [325, 198] on div at bounding box center [271, 207] width 126 height 19
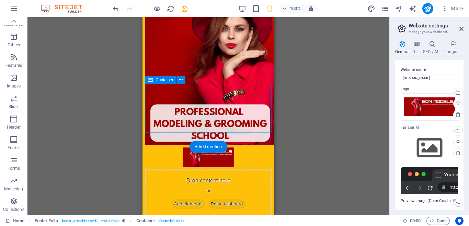
scroll to position [140, 0]
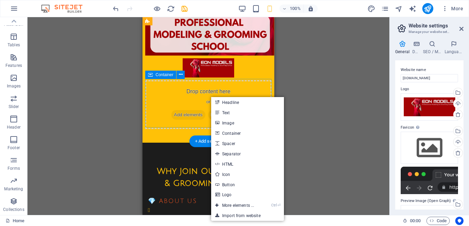
click at [192, 98] on div "Drop content here or Add elements Paste clipboard" at bounding box center [208, 104] width 126 height 49
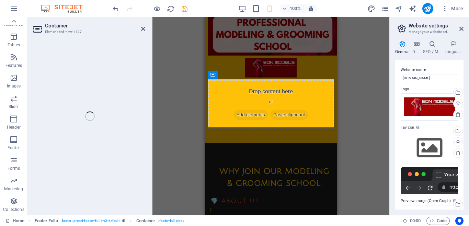
drag, startPoint x: 231, startPoint y: 89, endPoint x: 431, endPoint y: 95, distance: 200.2
click at [231, 89] on div "Drop content here or Add elements Paste clipboard" at bounding box center [271, 104] width 126 height 49
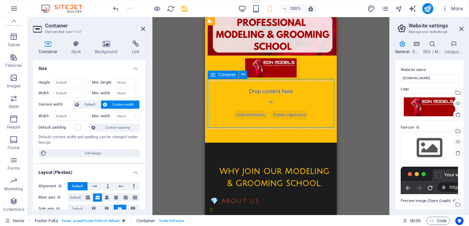
drag, startPoint x: 265, startPoint y: 96, endPoint x: 244, endPoint y: 87, distance: 22.9
click at [266, 97] on div "Drop content here or Add elements Paste clipboard" at bounding box center [271, 104] width 126 height 49
click at [243, 74] on icon at bounding box center [243, 74] width 4 height 7
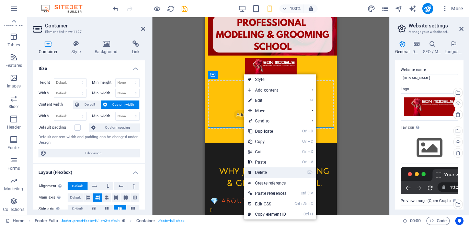
click at [267, 169] on link "⌦ Delete" at bounding box center [267, 173] width 46 height 10
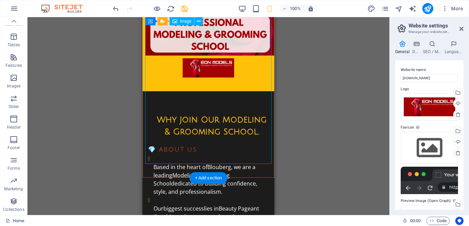
scroll to position [0, 0]
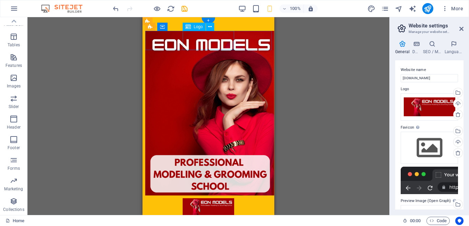
click at [212, 198] on div at bounding box center [208, 207] width 126 height 19
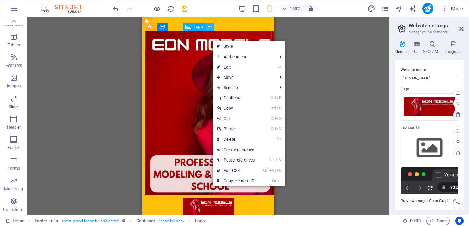
click at [211, 26] on icon at bounding box center [210, 26] width 4 height 7
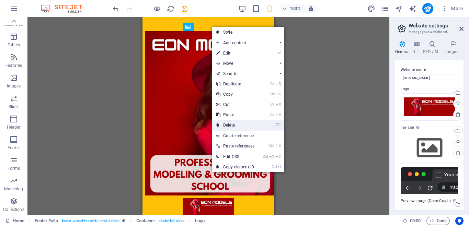
click at [234, 123] on link "⌦ Delete" at bounding box center [235, 125] width 46 height 10
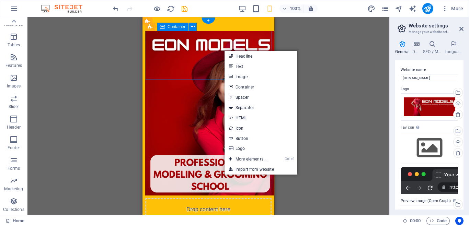
click at [206, 198] on div "Drop content here or Add elements Paste clipboard" at bounding box center [208, 222] width 126 height 49
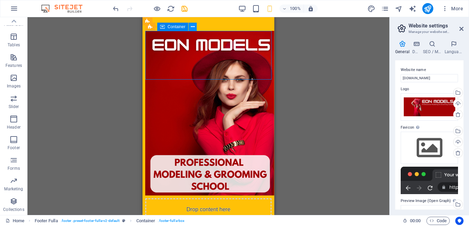
click at [192, 24] on icon at bounding box center [193, 26] width 4 height 7
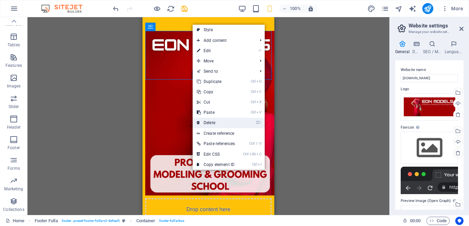
click at [214, 121] on link "⌦ Delete" at bounding box center [216, 123] width 46 height 10
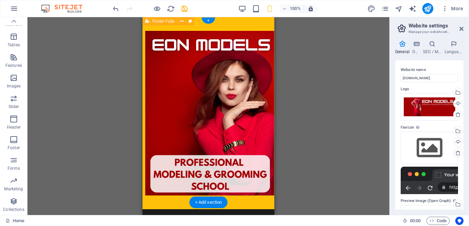
click at [262, 25] on div at bounding box center [208, 113] width 132 height 192
click at [228, 24] on div at bounding box center [208, 113] width 132 height 192
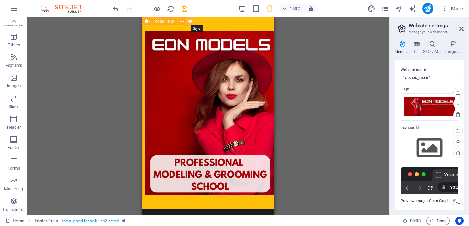
click at [190, 23] on icon at bounding box center [190, 21] width 4 height 7
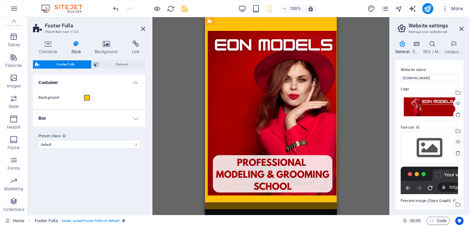
click at [56, 81] on h4 "Container" at bounding box center [89, 80] width 112 height 12
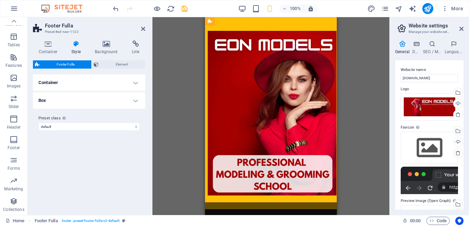
click at [56, 81] on h4 "Container" at bounding box center [89, 82] width 112 height 16
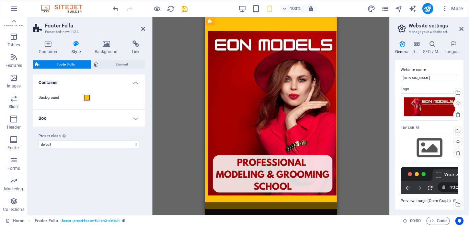
click at [137, 80] on h4 "Container" at bounding box center [89, 80] width 112 height 12
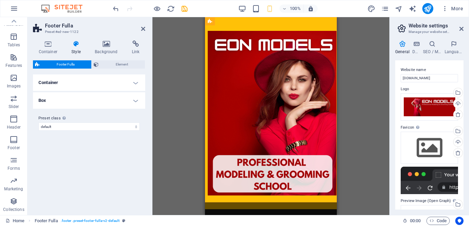
click at [137, 80] on h4 "Container" at bounding box center [89, 82] width 112 height 16
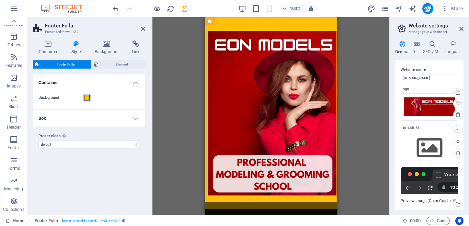
click at [86, 97] on span at bounding box center [86, 97] width 5 height 5
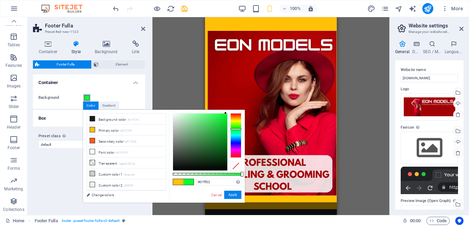
click at [237, 129] on div at bounding box center [235, 135] width 11 height 45
click at [237, 122] on div at bounding box center [235, 135] width 11 height 45
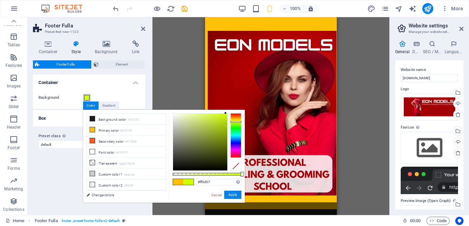
click at [237, 116] on div at bounding box center [235, 135] width 11 height 45
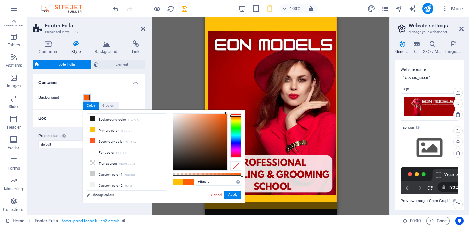
click at [237, 113] on div at bounding box center [235, 135] width 11 height 45
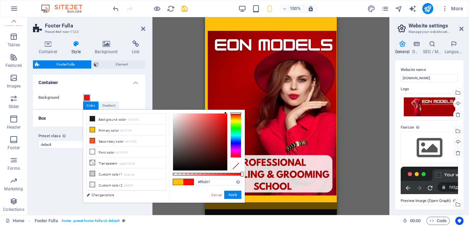
click at [237, 116] on div at bounding box center [235, 135] width 11 height 45
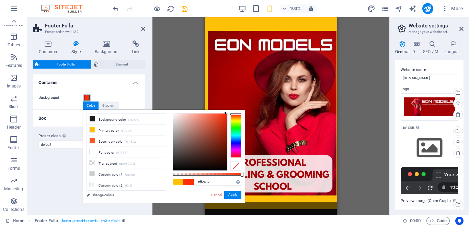
click at [237, 114] on div at bounding box center [235, 135] width 11 height 45
click at [191, 181] on span at bounding box center [188, 182] width 10 height 6
drag, startPoint x: 211, startPoint y: 184, endPoint x: 171, endPoint y: 183, distance: 39.5
click at [196, 183] on input "#ff2e07" at bounding box center [219, 182] width 46 height 7
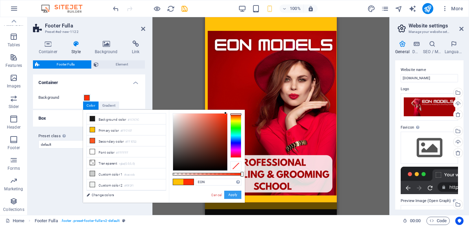
click at [239, 198] on button "Apply" at bounding box center [232, 195] width 17 height 8
click at [236, 194] on button "Apply" at bounding box center [232, 195] width 17 height 8
click at [237, 193] on button "Apply" at bounding box center [232, 195] width 17 height 8
click at [226, 115] on div at bounding box center [200, 142] width 54 height 57
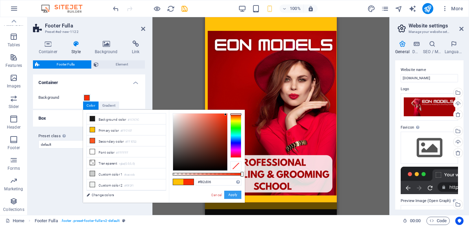
click at [226, 115] on div at bounding box center [225, 114] width 2 height 2
click at [224, 118] on div at bounding box center [200, 142] width 54 height 57
click at [226, 115] on div at bounding box center [200, 142] width 54 height 57
click at [237, 156] on div at bounding box center [235, 135] width 11 height 45
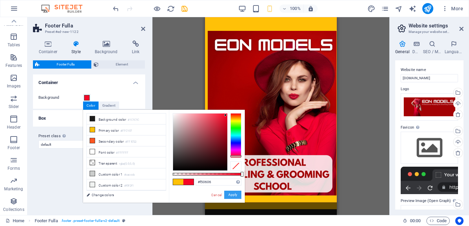
click at [237, 157] on div at bounding box center [235, 135] width 11 height 45
click at [223, 119] on div at bounding box center [200, 142] width 54 height 57
click at [223, 116] on div at bounding box center [200, 142] width 54 height 57
click at [225, 115] on div at bounding box center [200, 142] width 54 height 57
click at [236, 193] on button "Apply" at bounding box center [232, 195] width 17 height 8
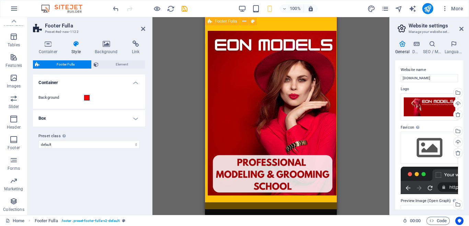
click at [236, 193] on div at bounding box center [271, 113] width 132 height 192
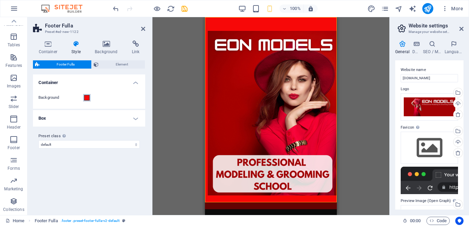
click at [87, 99] on span at bounding box center [86, 97] width 5 height 5
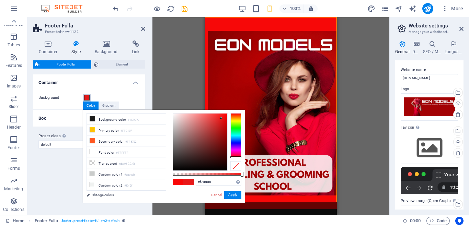
click at [221, 118] on div at bounding box center [200, 142] width 54 height 57
click at [231, 196] on button "Apply" at bounding box center [232, 195] width 17 height 8
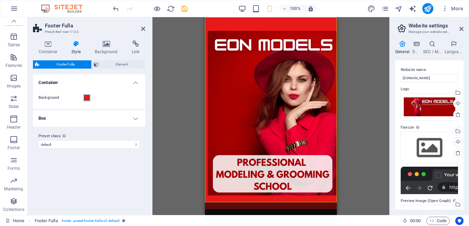
click at [87, 98] on span at bounding box center [86, 97] width 5 height 5
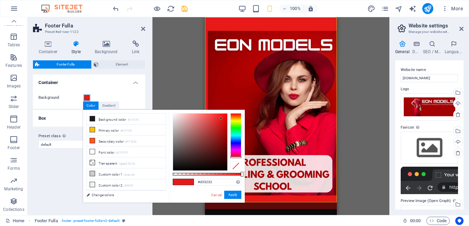
click at [214, 123] on div at bounding box center [200, 142] width 54 height 57
click at [217, 126] on div at bounding box center [200, 142] width 54 height 57
click at [233, 197] on button "Apply" at bounding box center [232, 195] width 17 height 8
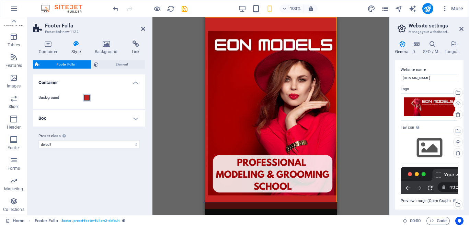
click at [87, 98] on span at bounding box center [86, 97] width 5 height 5
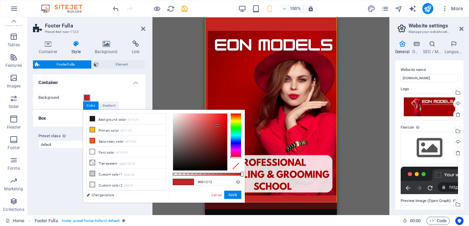
click at [221, 136] on div at bounding box center [200, 142] width 54 height 57
click at [231, 193] on button "Apply" at bounding box center [232, 195] width 17 height 8
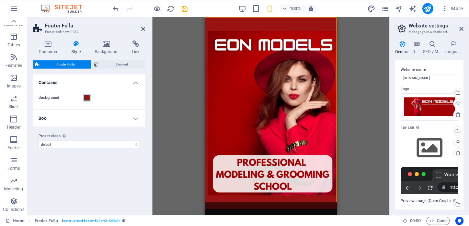
click at [87, 98] on span at bounding box center [86, 97] width 5 height 5
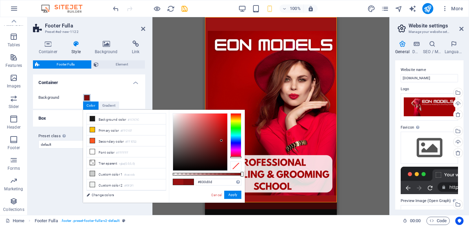
click at [221, 141] on div at bounding box center [200, 142] width 54 height 57
click at [232, 194] on button "Apply" at bounding box center [232, 195] width 17 height 8
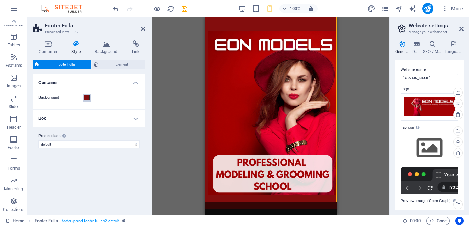
click at [87, 99] on span at bounding box center [86, 97] width 5 height 5
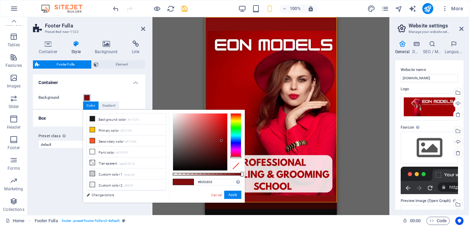
type input "#9b1010"
click at [221, 136] on div at bounding box center [200, 142] width 54 height 57
click at [233, 192] on button "Apply" at bounding box center [232, 195] width 17 height 8
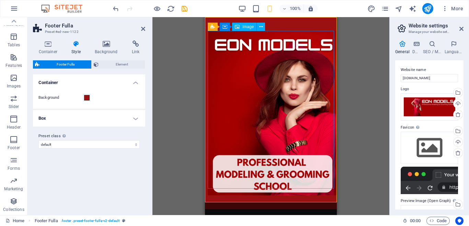
click at [267, 46] on figure at bounding box center [271, 113] width 126 height 165
click at [262, 26] on icon at bounding box center [261, 26] width 4 height 7
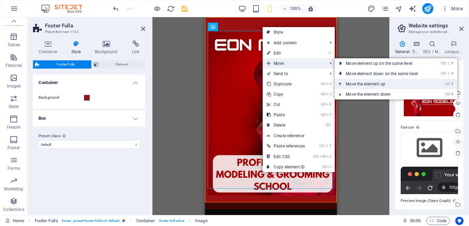
click at [373, 86] on link "Ctrl ⬆ Move the element up" at bounding box center [383, 84] width 97 height 10
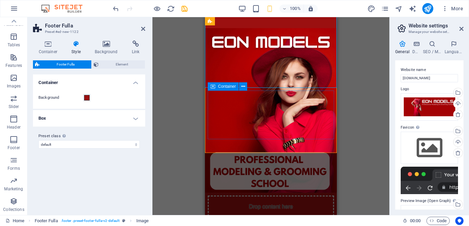
scroll to position [105, 0]
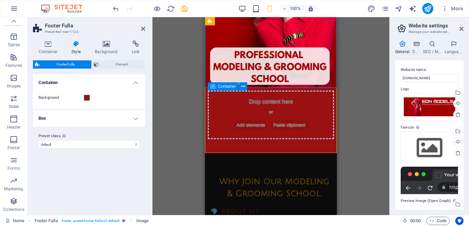
click at [231, 104] on div "Drop content here or Add elements Paste clipboard" at bounding box center [271, 115] width 126 height 49
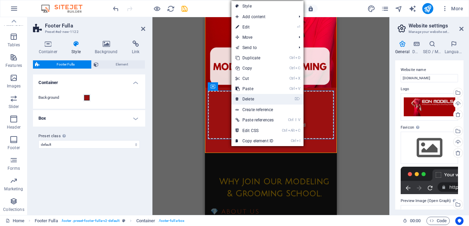
click at [251, 101] on link "⌦ Delete" at bounding box center [254, 99] width 46 height 10
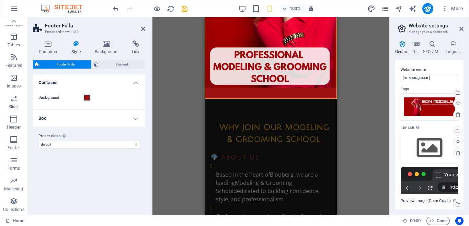
click at [354, 108] on div "Drag here to replace the existing content. Press “Ctrl” if you want to create a…" at bounding box center [270, 116] width 237 height 198
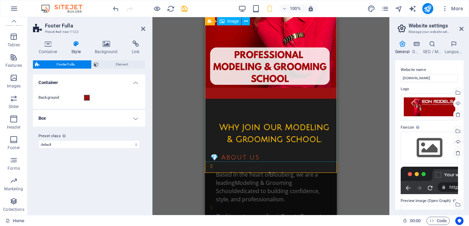
scroll to position [0, 0]
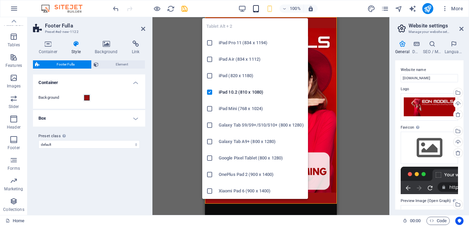
click at [256, 10] on icon "button" at bounding box center [256, 9] width 8 height 8
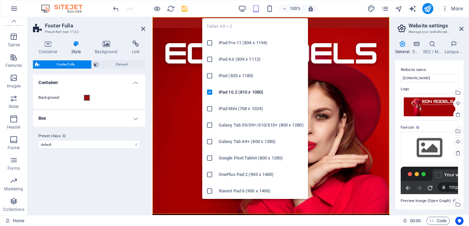
click at [340, 63] on figure at bounding box center [270, 176] width 237 height 296
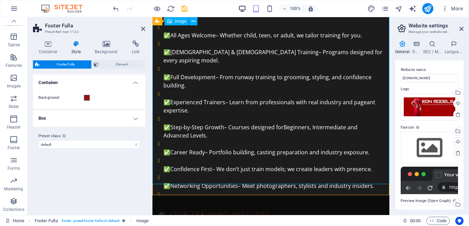
scroll to position [140, 0]
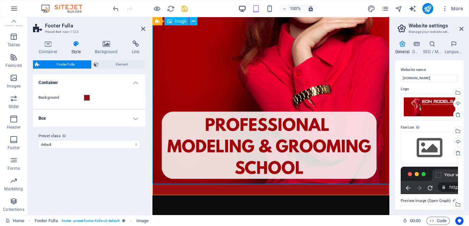
click at [242, 9] on icon "button" at bounding box center [242, 9] width 8 height 8
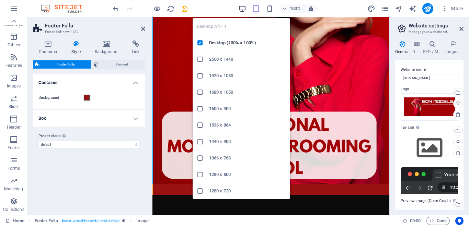
click at [242, 9] on icon "button" at bounding box center [242, 9] width 8 height 8
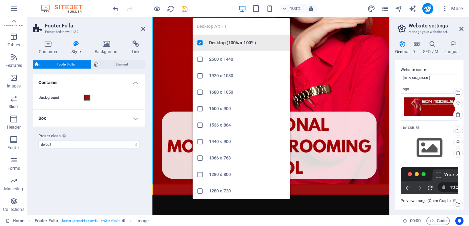
click at [245, 46] on h6 "Desktop (100% x 100%)" at bounding box center [247, 43] width 77 height 8
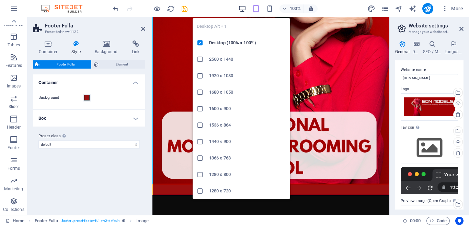
click at [241, 7] on icon "button" at bounding box center [242, 9] width 8 height 8
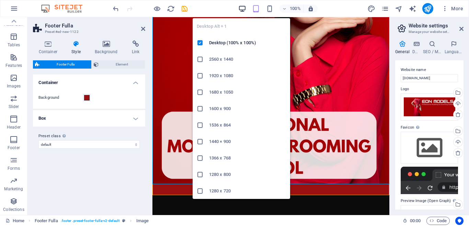
click at [245, 8] on icon "button" at bounding box center [242, 9] width 8 height 8
click at [237, 41] on h6 "Desktop (100% x 100%)" at bounding box center [247, 43] width 77 height 8
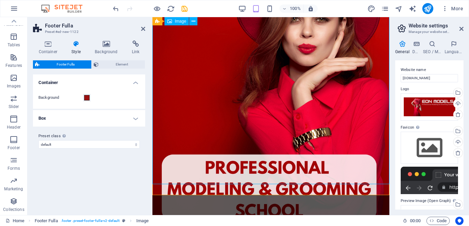
scroll to position [0, 0]
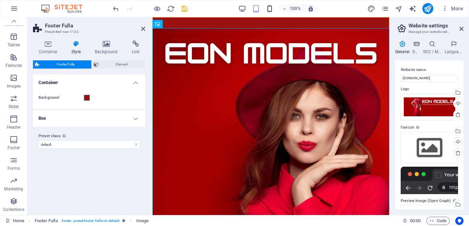
click at [269, 11] on icon "button" at bounding box center [270, 9] width 8 height 8
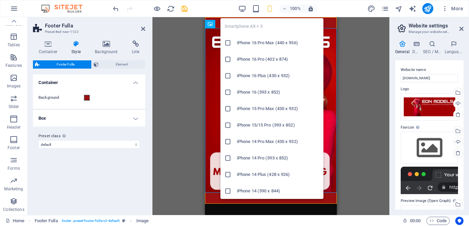
click at [357, 76] on div "Drag here to replace the existing content. Press “Ctrl” if you want to create a…" at bounding box center [270, 116] width 237 height 198
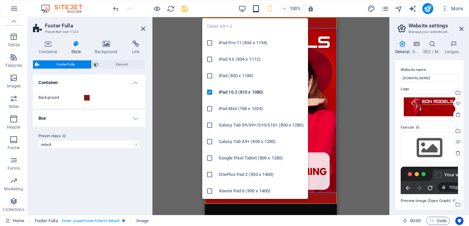
click at [255, 7] on icon "button" at bounding box center [256, 9] width 8 height 8
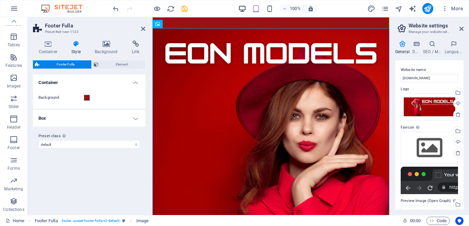
click at [244, 7] on icon "button" at bounding box center [242, 9] width 8 height 8
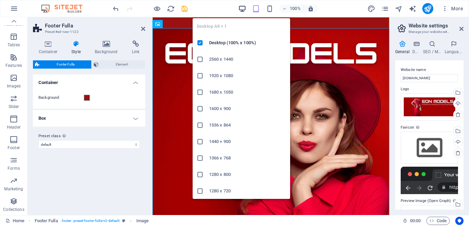
click at [244, 7] on icon "button" at bounding box center [242, 9] width 8 height 8
click at [236, 58] on h6 "2560 x 1440" at bounding box center [247, 59] width 77 height 8
click at [212, 41] on h6 "Desktop (100% x 100%)" at bounding box center [247, 43] width 77 height 8
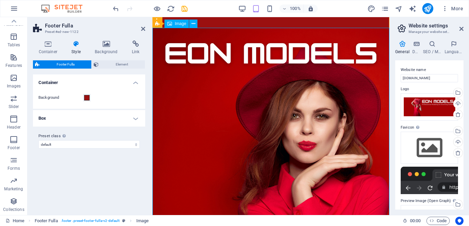
scroll to position [105, 0]
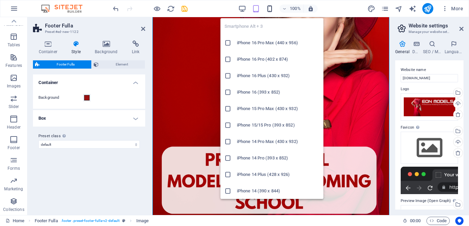
click at [269, 11] on icon "button" at bounding box center [270, 9] width 8 height 8
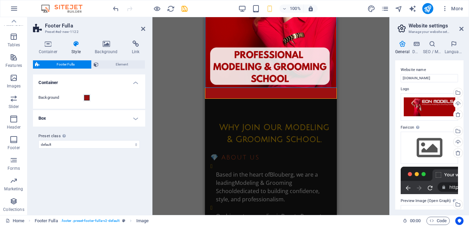
click at [374, 73] on div "Drag here to replace the existing content. Press “Ctrl” if you want to create a…" at bounding box center [270, 116] width 237 height 198
click at [362, 79] on div "Drag here to replace the existing content. Press “Ctrl” if you want to create a…" at bounding box center [270, 116] width 237 height 198
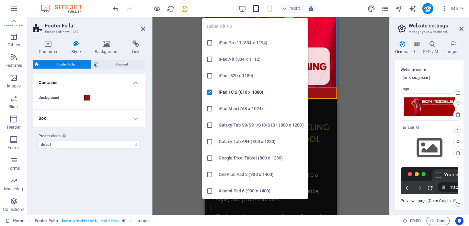
click at [255, 9] on icon "button" at bounding box center [256, 9] width 8 height 8
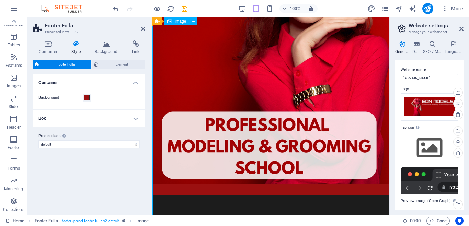
scroll to position [0, 0]
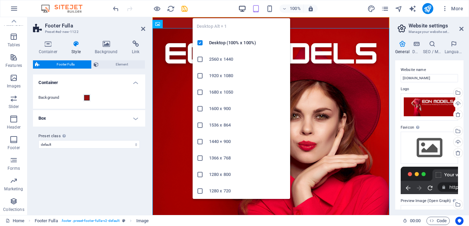
click at [242, 10] on icon "button" at bounding box center [242, 9] width 8 height 8
click at [240, 42] on h6 "Desktop (100% x 100%)" at bounding box center [247, 43] width 77 height 8
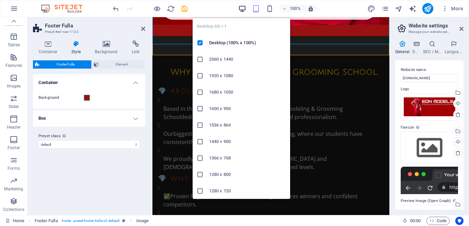
scroll to position [280, 0]
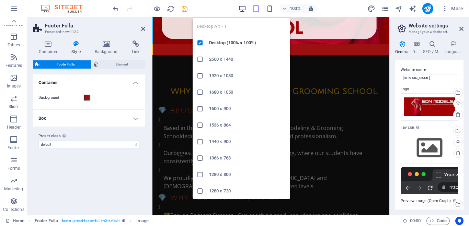
click at [244, 8] on icon "button" at bounding box center [242, 9] width 8 height 8
click at [240, 40] on h6 "Desktop (100% x 100%)" at bounding box center [247, 43] width 77 height 8
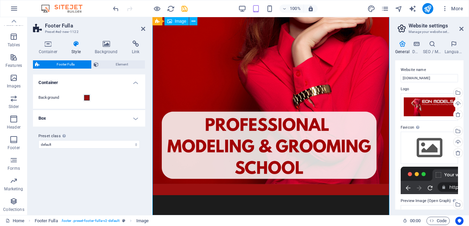
scroll to position [0, 0]
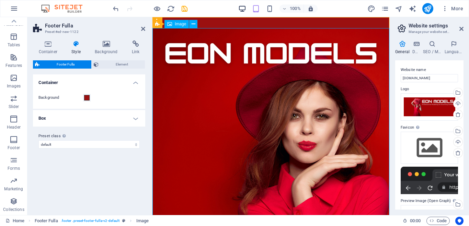
click at [239, 6] on icon "button" at bounding box center [242, 9] width 8 height 8
click at [241, 7] on icon "button" at bounding box center [242, 9] width 8 height 8
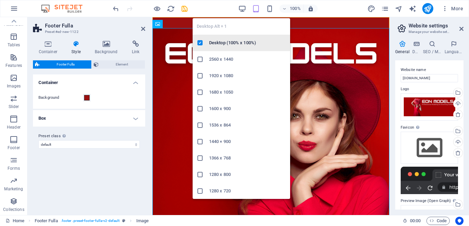
click at [234, 45] on h6 "Desktop (100% x 100%)" at bounding box center [247, 43] width 77 height 8
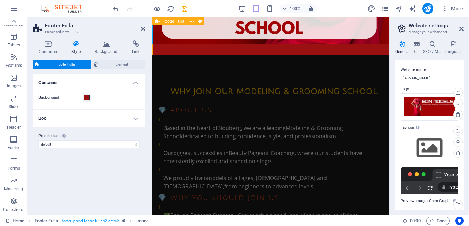
scroll to position [105, 0]
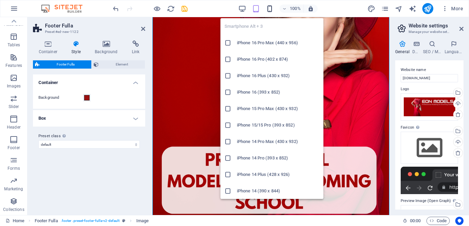
click at [271, 8] on icon "button" at bounding box center [270, 9] width 8 height 8
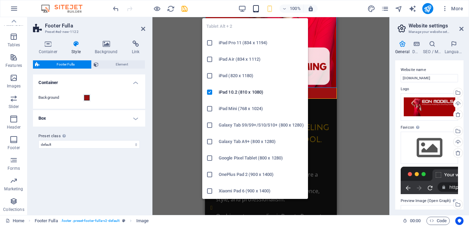
click at [257, 8] on icon "button" at bounding box center [256, 9] width 8 height 8
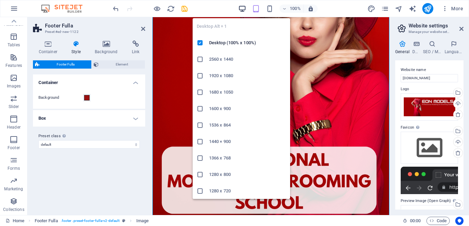
click at [243, 8] on icon "button" at bounding box center [242, 9] width 8 height 8
click at [226, 60] on h6 "2560 x 1440" at bounding box center [247, 59] width 77 height 8
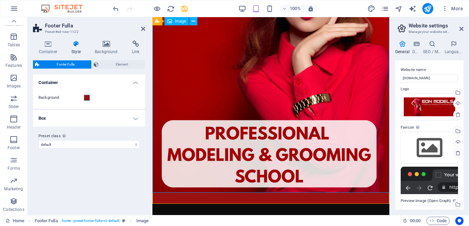
scroll to position [70, 0]
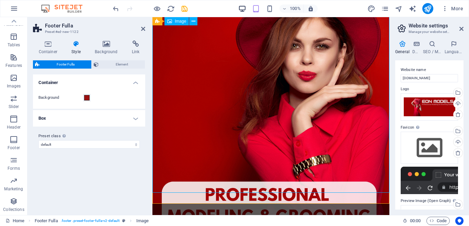
click at [242, 7] on icon "button" at bounding box center [242, 9] width 8 height 8
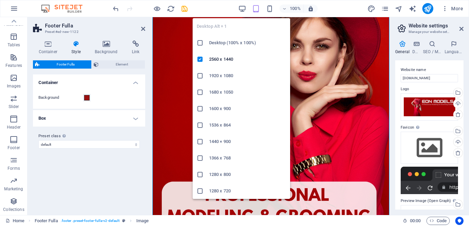
click at [237, 42] on h6 "Desktop (100% x 100%)" at bounding box center [247, 43] width 77 height 8
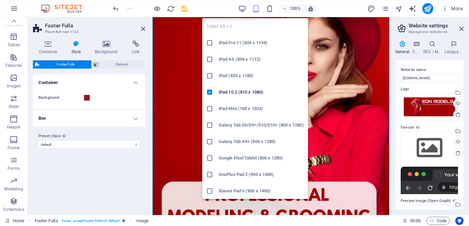
click at [246, 145] on h6 "Galaxy Tab A9+ (800 x 1280)" at bounding box center [261, 142] width 85 height 8
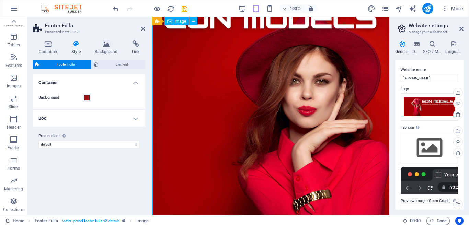
scroll to position [0, 0]
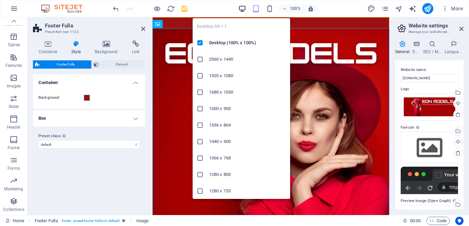
click at [241, 8] on icon "button" at bounding box center [242, 9] width 8 height 8
click at [233, 47] on li "Desktop (100% x 100%)" at bounding box center [242, 43] width 98 height 16
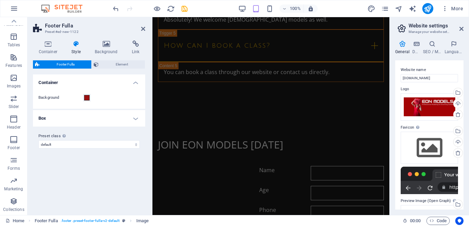
scroll to position [1562, 0]
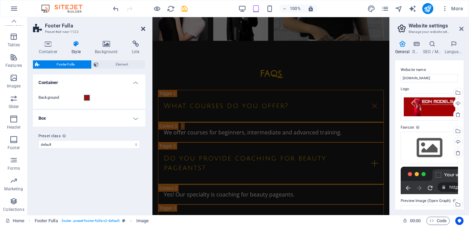
click at [143, 28] on icon at bounding box center [143, 28] width 4 height 5
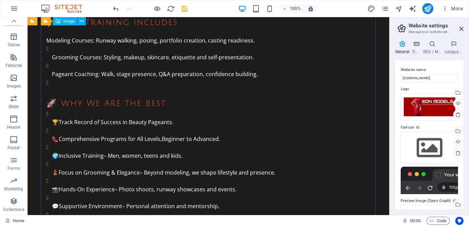
scroll to position [0, 0]
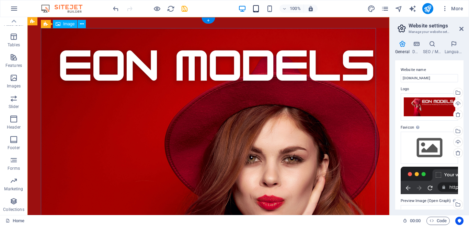
click at [255, 10] on icon "button" at bounding box center [256, 9] width 8 height 8
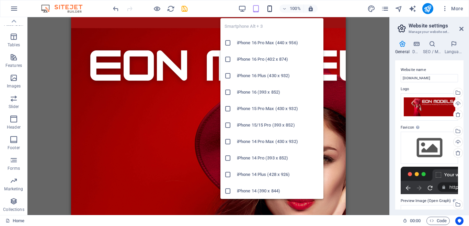
click at [271, 11] on icon "button" at bounding box center [270, 9] width 8 height 8
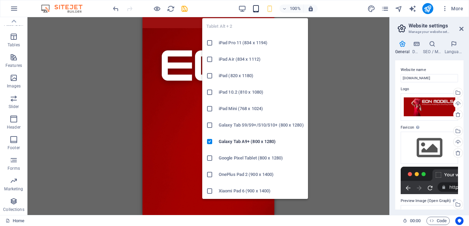
click at [257, 11] on icon "button" at bounding box center [256, 9] width 8 height 8
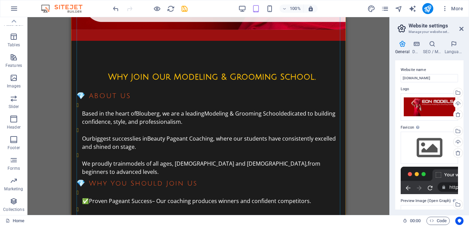
scroll to position [455, 0]
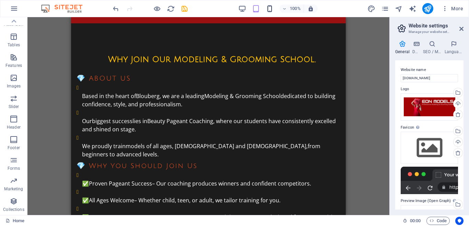
click at [271, 12] on icon "button" at bounding box center [270, 9] width 8 height 8
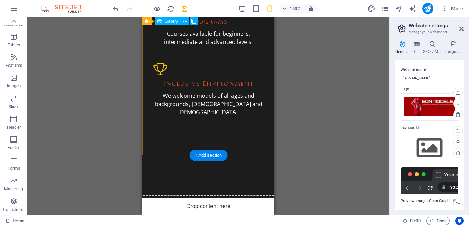
scroll to position [1226, 0]
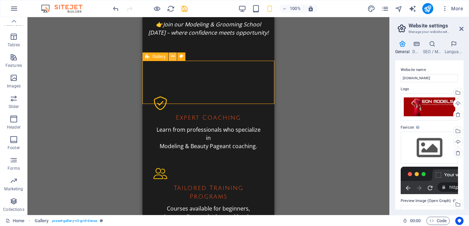
click at [173, 57] on icon at bounding box center [173, 56] width 4 height 7
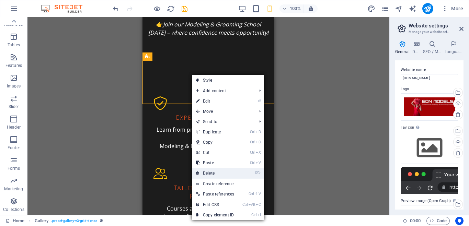
click at [215, 172] on link "⌦ Delete" at bounding box center [215, 173] width 46 height 10
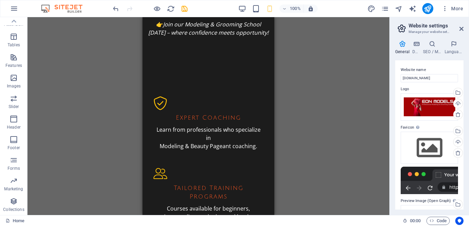
click at [298, 86] on div "Drag here to replace the existing content. Press “Ctrl” if you want to create a…" at bounding box center [208, 116] width 362 height 198
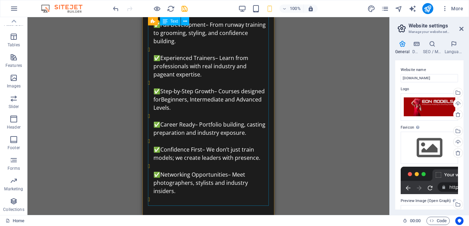
scroll to position [336, 0]
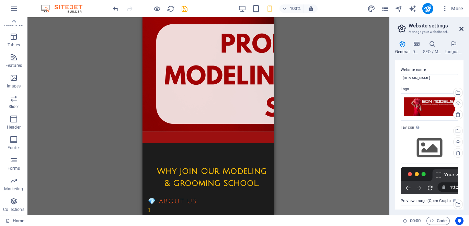
click at [462, 29] on icon at bounding box center [461, 28] width 4 height 5
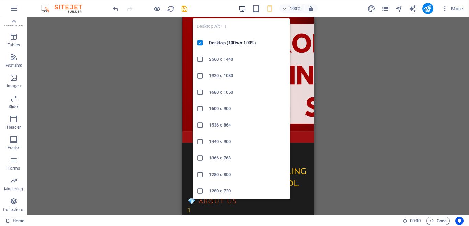
click at [240, 8] on icon "button" at bounding box center [242, 9] width 8 height 8
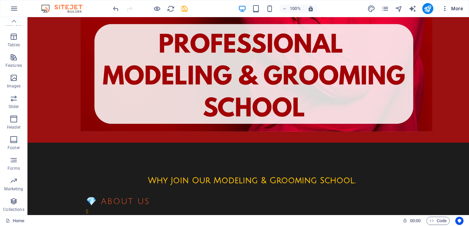
scroll to position [631, 0]
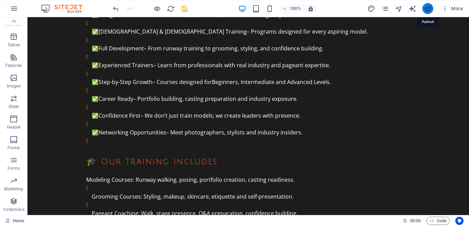
click at [427, 9] on icon "publish" at bounding box center [428, 9] width 8 height 8
